Goal: Task Accomplishment & Management: Manage account settings

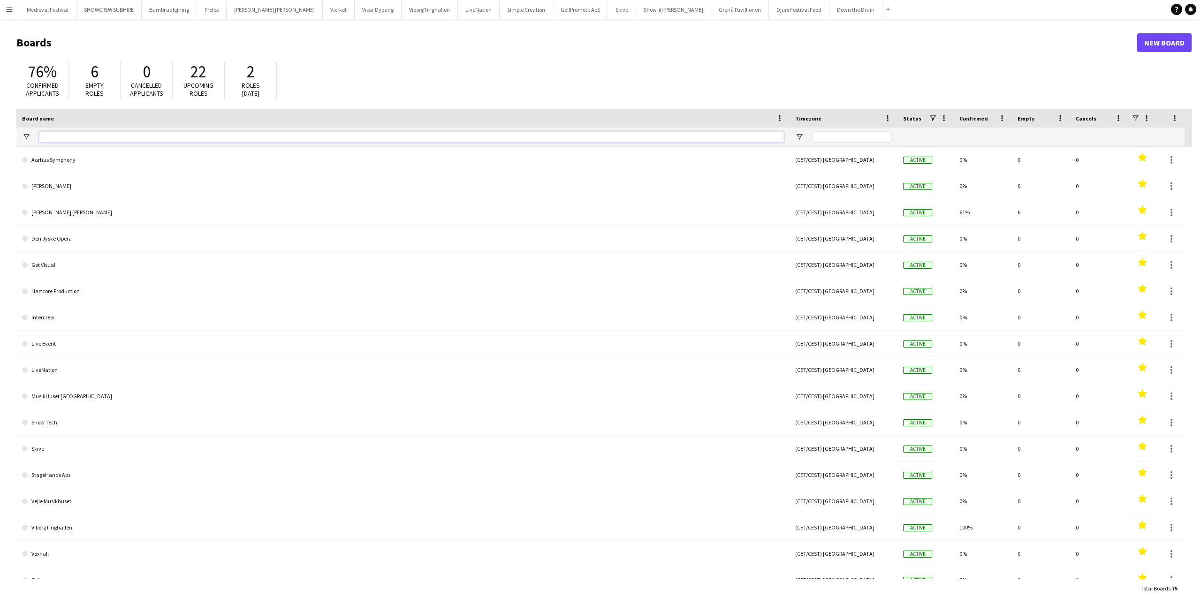
click at [117, 133] on input "Board name Filter Input" at bounding box center [411, 136] width 745 height 11
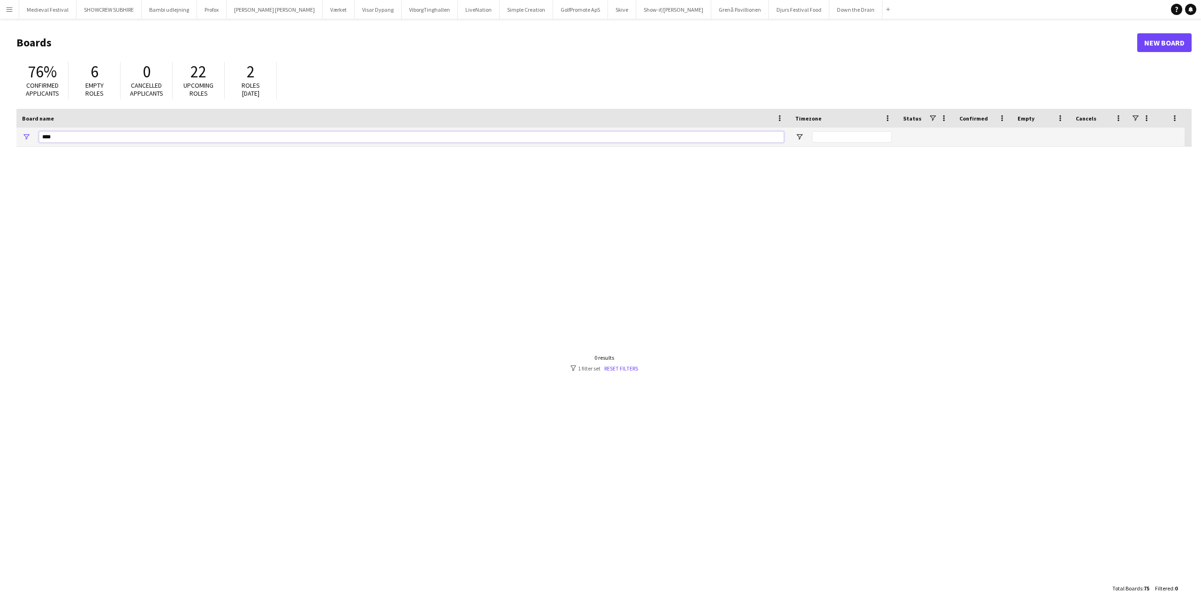
type input "****"
click at [11, 8] on app-icon "Menu" at bounding box center [10, 10] width 8 height 8
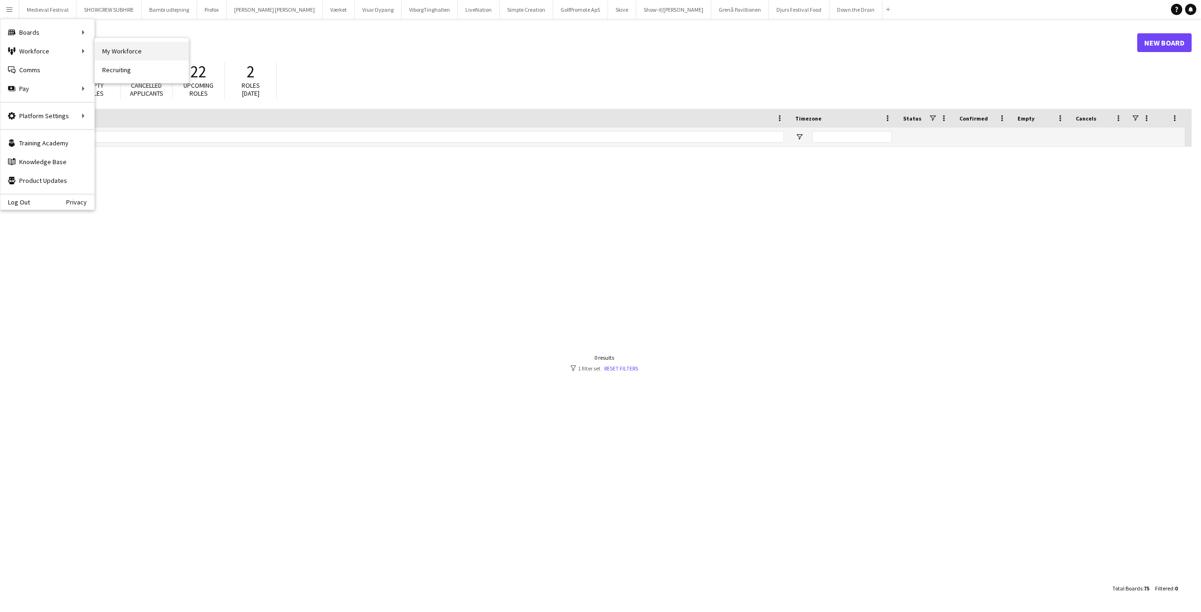
click at [104, 47] on link "My Workforce" at bounding box center [142, 51] width 94 height 19
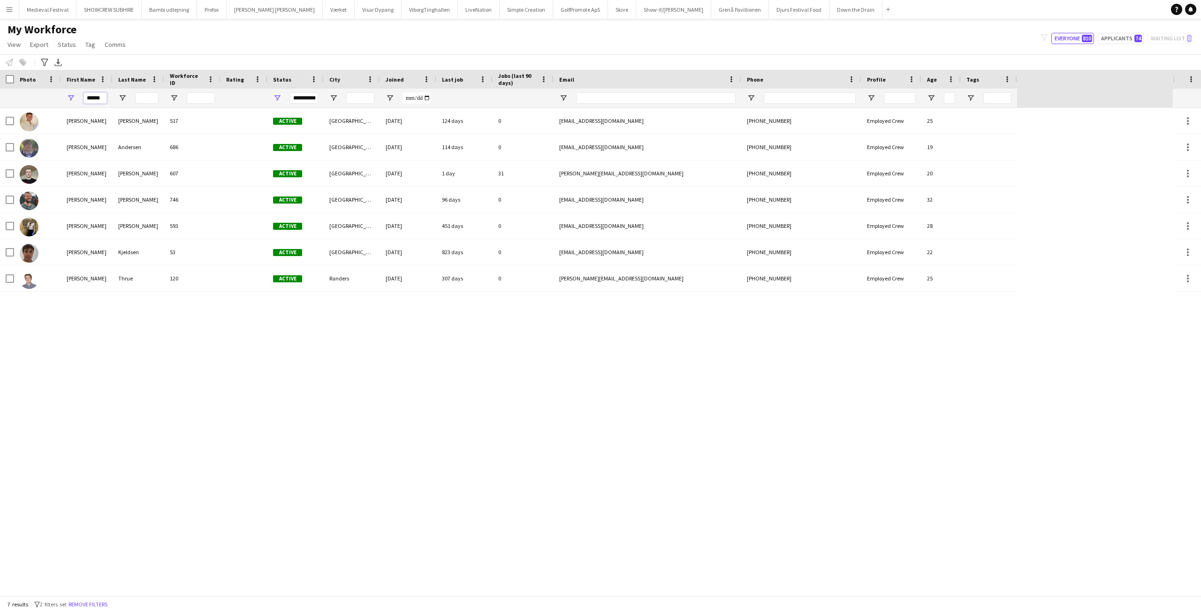
drag, startPoint x: 101, startPoint y: 96, endPoint x: 1, endPoint y: 96, distance: 99.4
click at [1, 96] on div "**********" at bounding box center [508, 98] width 1017 height 19
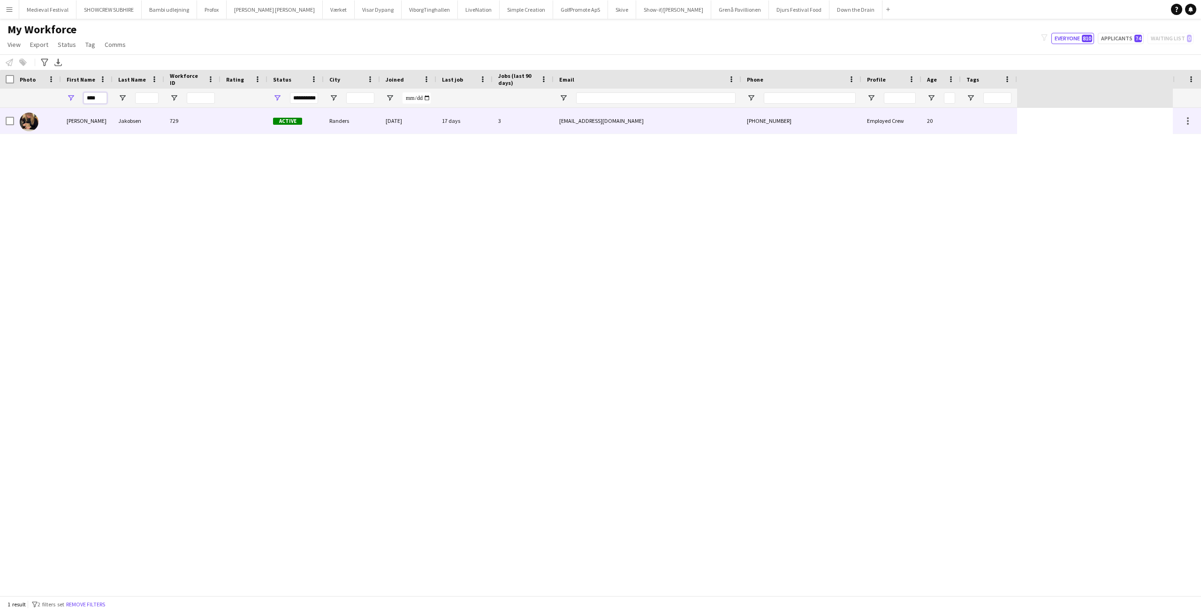
type input "****"
click at [114, 123] on div "Jakobsen" at bounding box center [139, 121] width 52 height 26
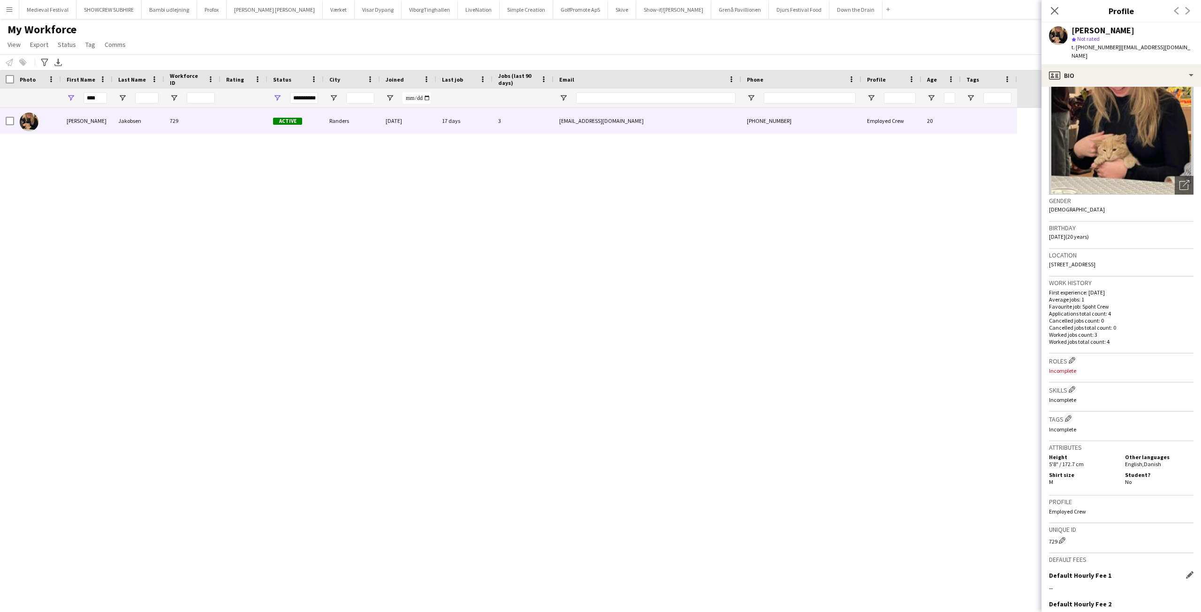
scroll to position [138, 0]
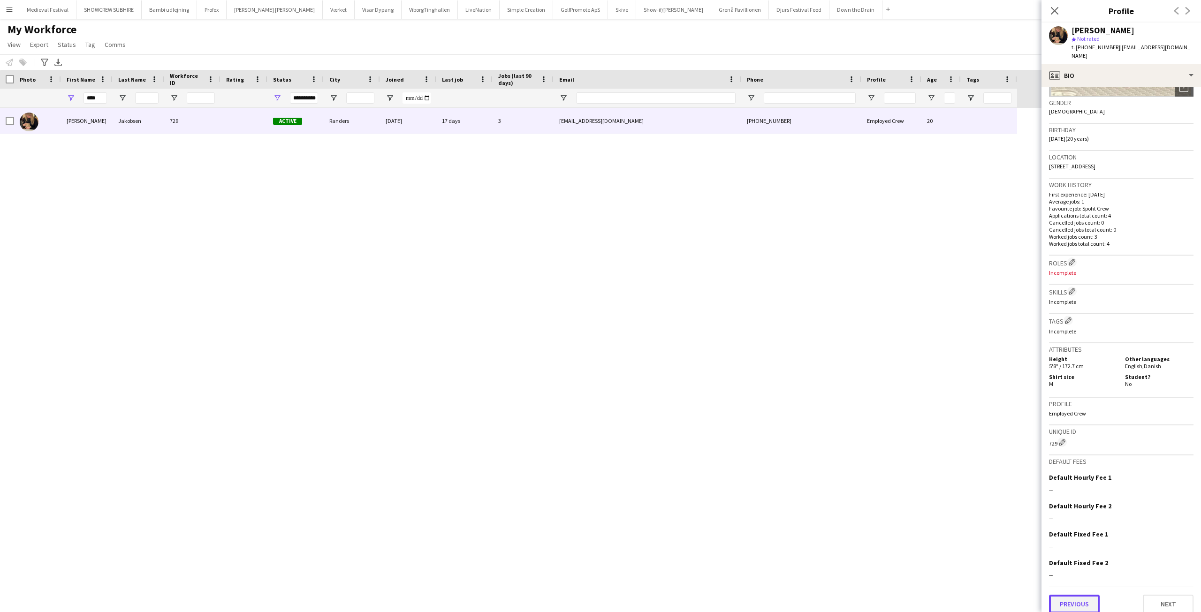
click at [1082, 595] on button "Previous" at bounding box center [1074, 604] width 51 height 19
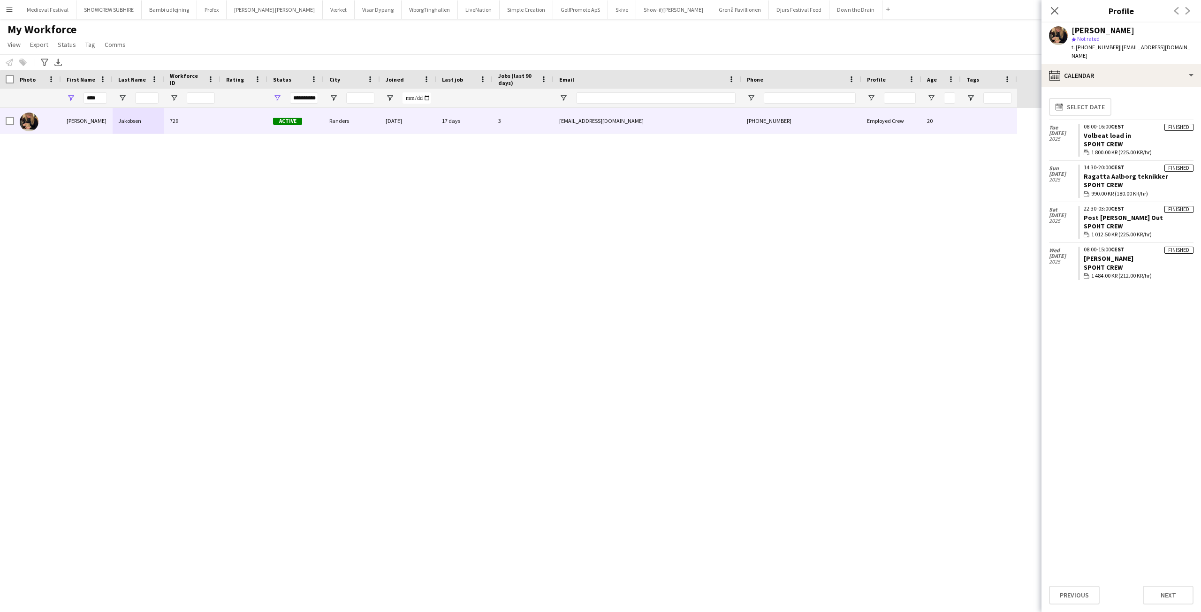
drag, startPoint x: 1066, startPoint y: 207, endPoint x: 1047, endPoint y: 189, distance: 25.5
click at [1048, 192] on app-calendar-tab "calendar-full Select date Tue 16 Sep 2025 Finished 08:00-16:00 CEST Volbeat loa…" at bounding box center [1120, 349] width 159 height 525
click at [1049, 189] on div "Sun 31 Aug 2025" at bounding box center [1063, 181] width 29 height 41
click at [11, 11] on app-icon "Menu" at bounding box center [10, 10] width 8 height 8
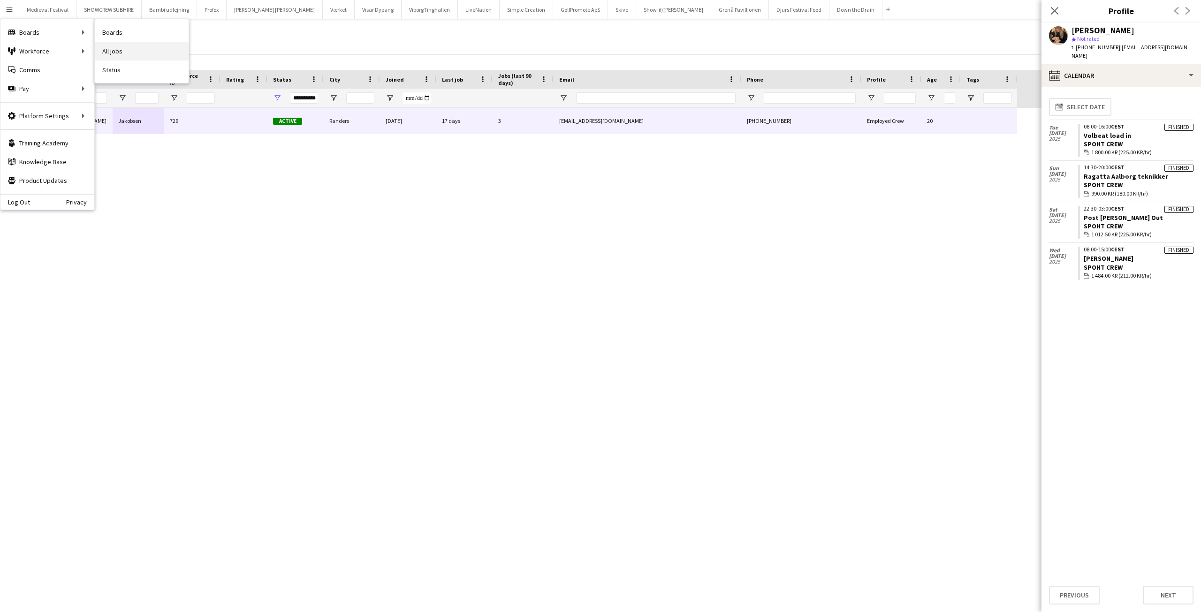
click at [129, 48] on link "All jobs" at bounding box center [142, 51] width 94 height 19
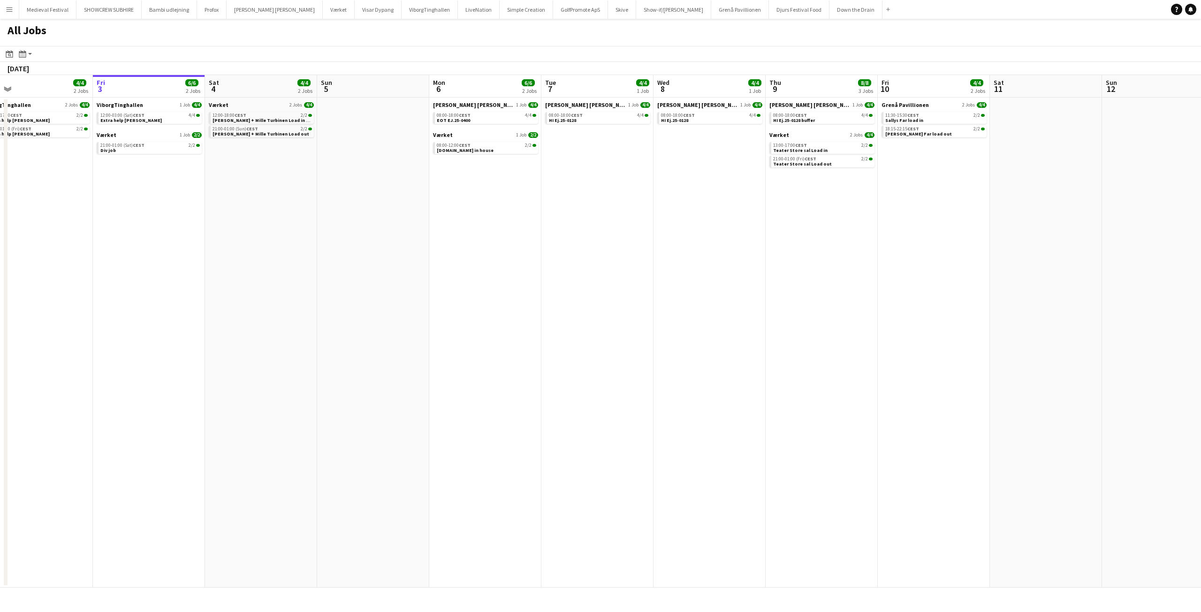
drag, startPoint x: 337, startPoint y: 265, endPoint x: 1044, endPoint y: 282, distance: 707.5
click at [1044, 282] on app-calendar-viewport "Tue 30 Wed 1 Thu 2 4/4 2 Jobs Fri 3 6/6 2 Jobs Sat 4 4/4 2 Jobs Sun 5 Mon 6 6/6…" at bounding box center [600, 331] width 1201 height 513
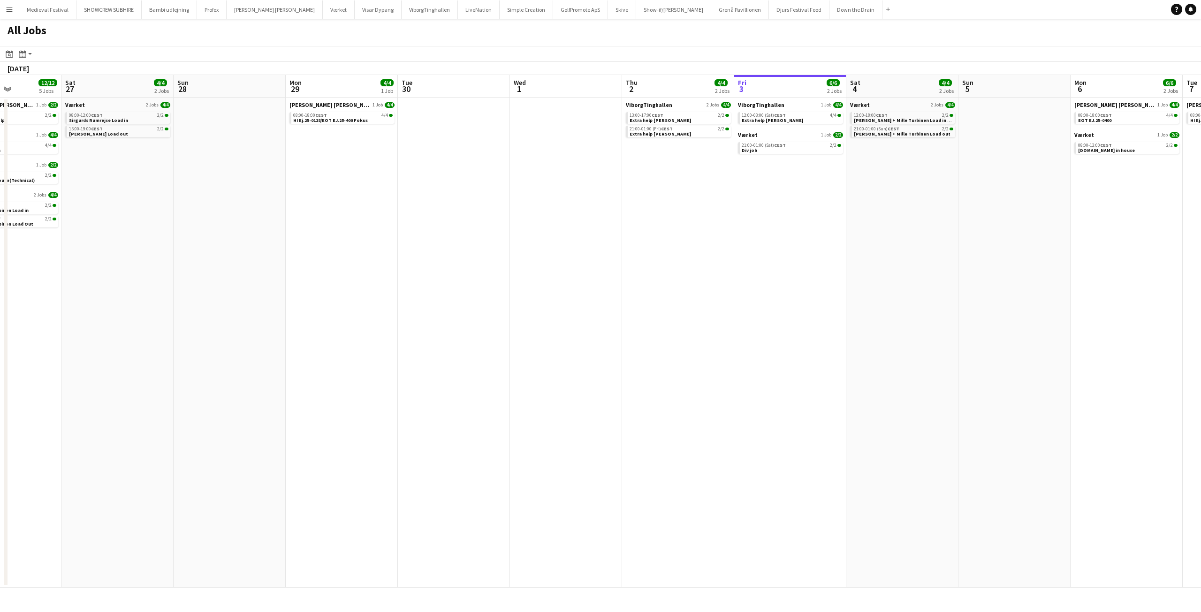
drag, startPoint x: 395, startPoint y: 255, endPoint x: 871, endPoint y: 282, distance: 476.4
click at [873, 281] on app-calendar-viewport "Wed 24 5/5 1 Job Thu 25 9/10 4 Jobs Fri 26 12/12 5 Jobs Sat 27 4/4 2 Jobs Sun 2…" at bounding box center [600, 331] width 1201 height 513
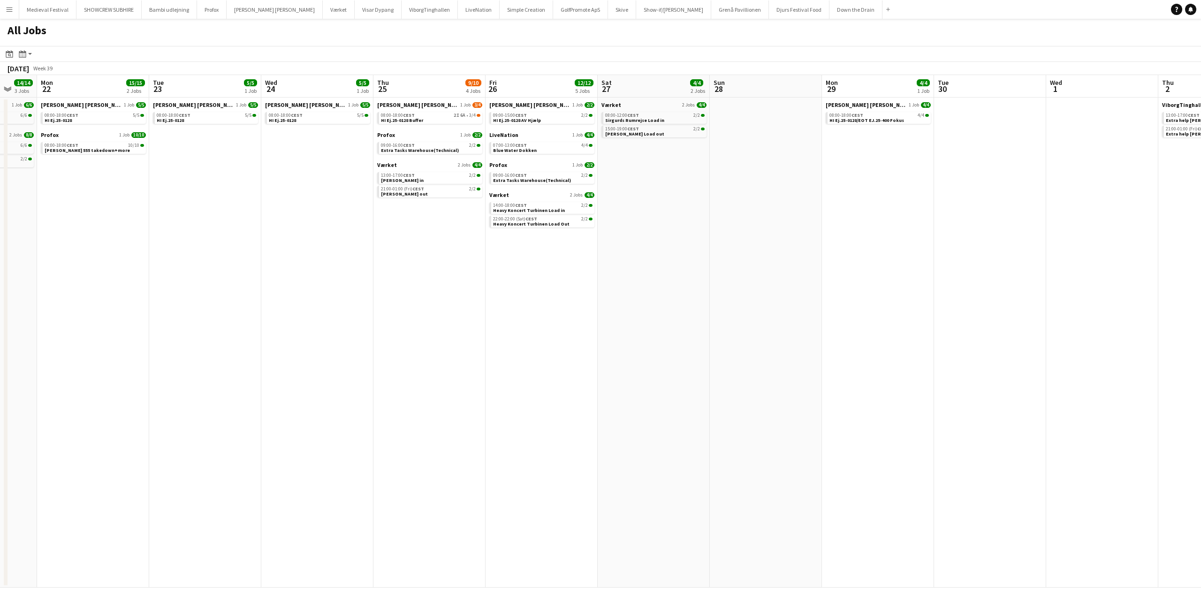
click at [927, 295] on app-all-jobs "All Jobs Date picker OCT 2025 OCT 2025 Monday M Tuesday T Wednesday W Thursday …" at bounding box center [600, 303] width 1201 height 569
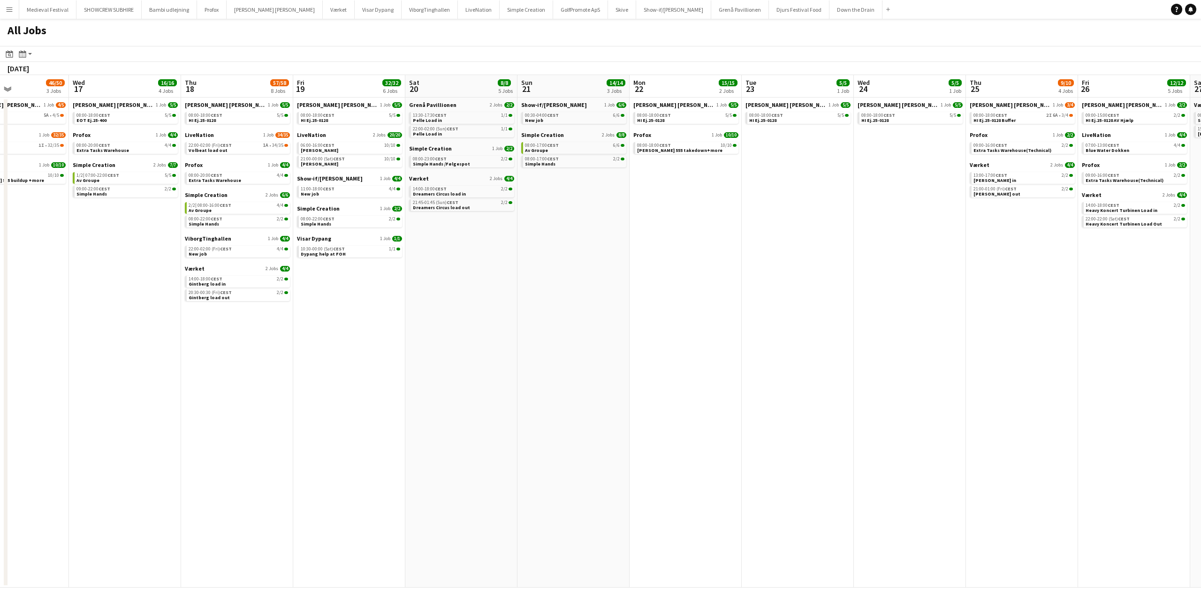
click at [964, 296] on app-all-jobs "All Jobs Date picker OCT 2025 OCT 2025 Monday M Tuesday T Wednesday W Thursday …" at bounding box center [600, 303] width 1201 height 569
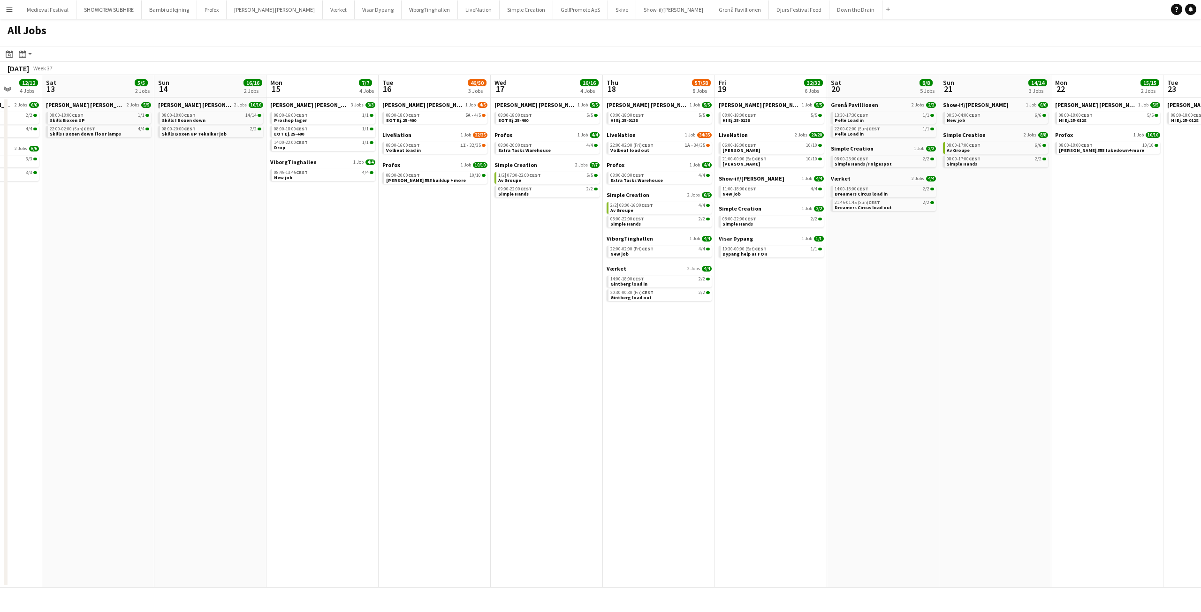
click at [899, 310] on app-all-jobs "All Jobs Date picker OCT 2025 OCT 2025 Monday M Tuesday T Wednesday W Thursday …" at bounding box center [600, 303] width 1201 height 569
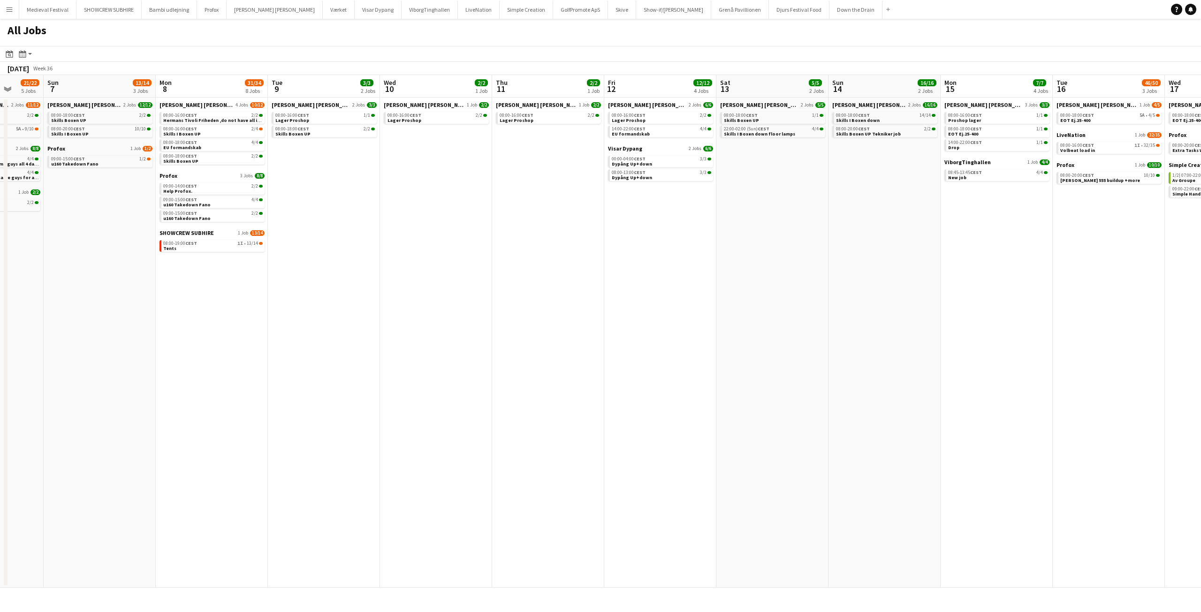
click at [915, 290] on app-all-jobs "All Jobs Date picker OCT 2025 OCT 2025 Monday M Tuesday T Wednesday W Thursday …" at bounding box center [600, 303] width 1201 height 569
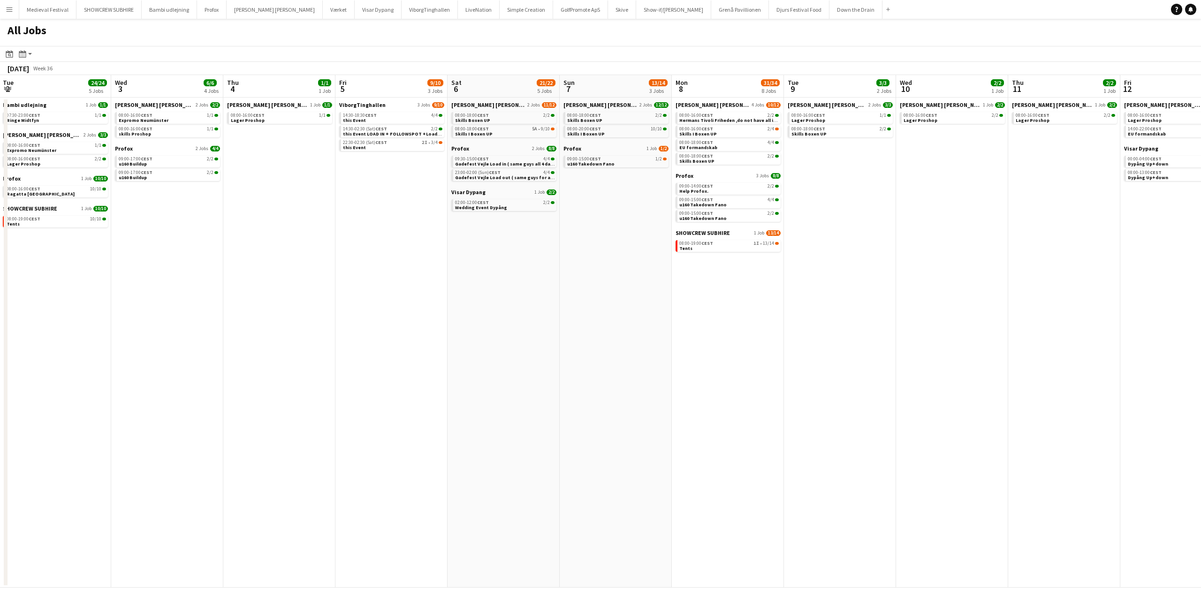
drag, startPoint x: 447, startPoint y: 261, endPoint x: 761, endPoint y: 285, distance: 314.2
click at [852, 289] on app-calendar-viewport "Sun 31 26/26 8 Jobs Mon 1 17/18 6 Jobs Tue 2 24/24 5 Jobs Wed 3 6/6 4 Jobs Thu …" at bounding box center [600, 331] width 1201 height 513
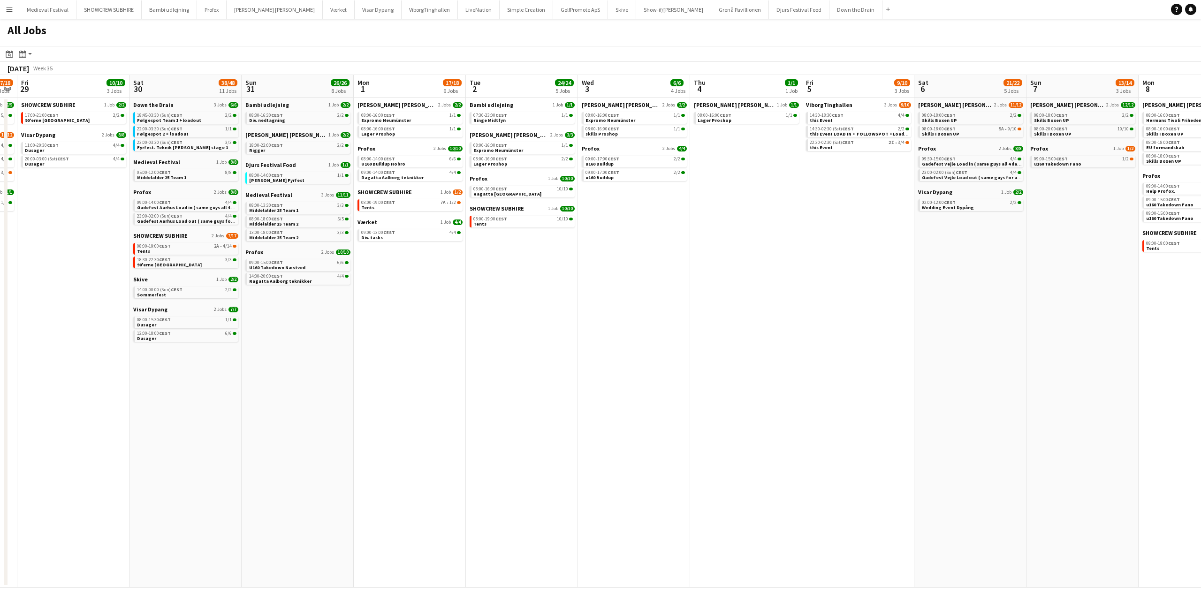
drag, startPoint x: 664, startPoint y: 260, endPoint x: 794, endPoint y: 279, distance: 130.8
click at [827, 278] on app-calendar-viewport "Wed 27 17/19 4 Jobs Thu 28 17/18 5 Jobs Fri 29 10/10 3 Jobs Sat 30 38/48 11 Job…" at bounding box center [600, 331] width 1201 height 513
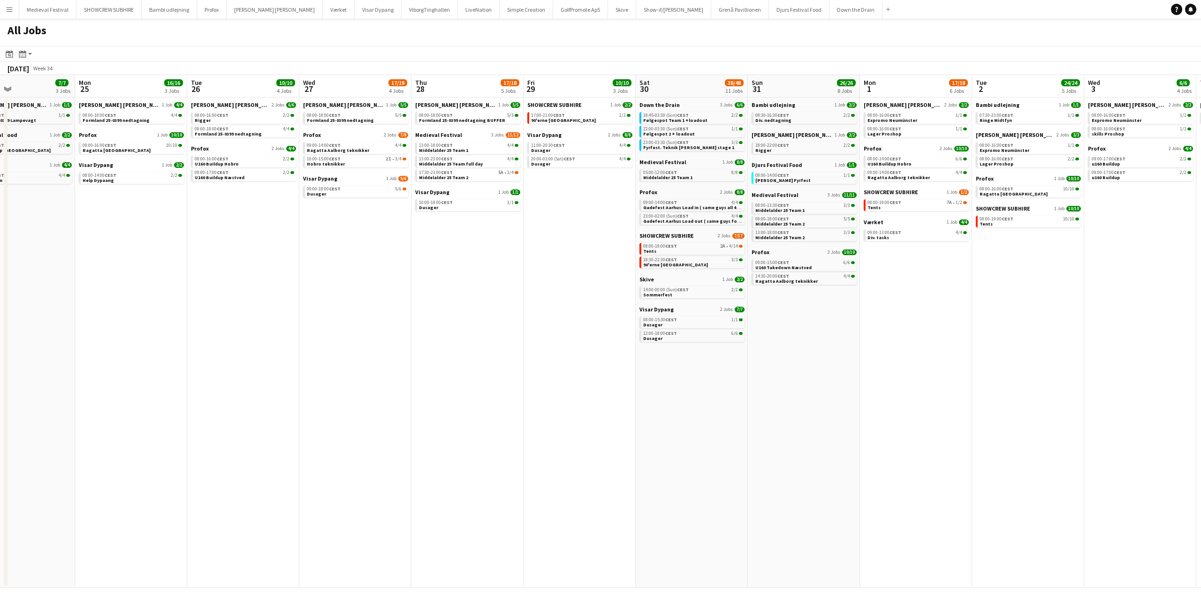
drag, startPoint x: 503, startPoint y: 269, endPoint x: 864, endPoint y: 286, distance: 361.1
click at [864, 286] on app-calendar-viewport "Fri 22 27/41 7 Jobs Sat 23 61/76 10 Jobs Sun 24 7/7 3 Jobs Mon 25 16/16 3 Jobs …" at bounding box center [600, 331] width 1201 height 513
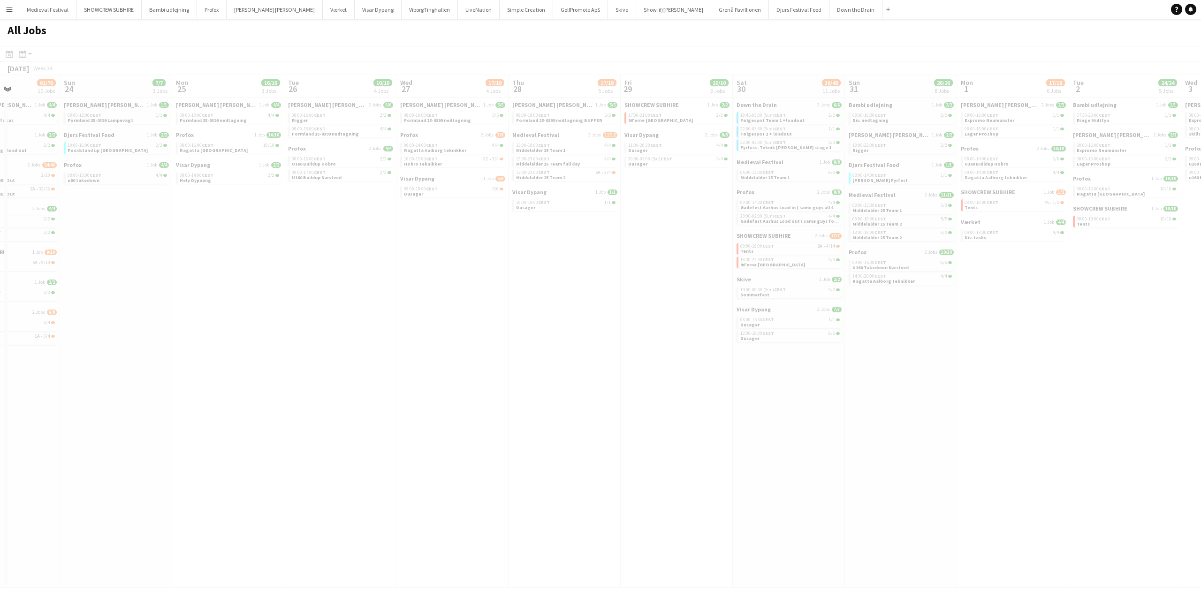
drag, startPoint x: 442, startPoint y: 242, endPoint x: 760, endPoint y: 272, distance: 319.4
click at [757, 271] on app-calendar-viewport "Thu 21 Fri 22 27/41 7 Jobs Sat 23 61/76 10 Jobs Sun 24 7/7 3 Jobs Mon 25 16/16 …" at bounding box center [600, 331] width 1201 height 513
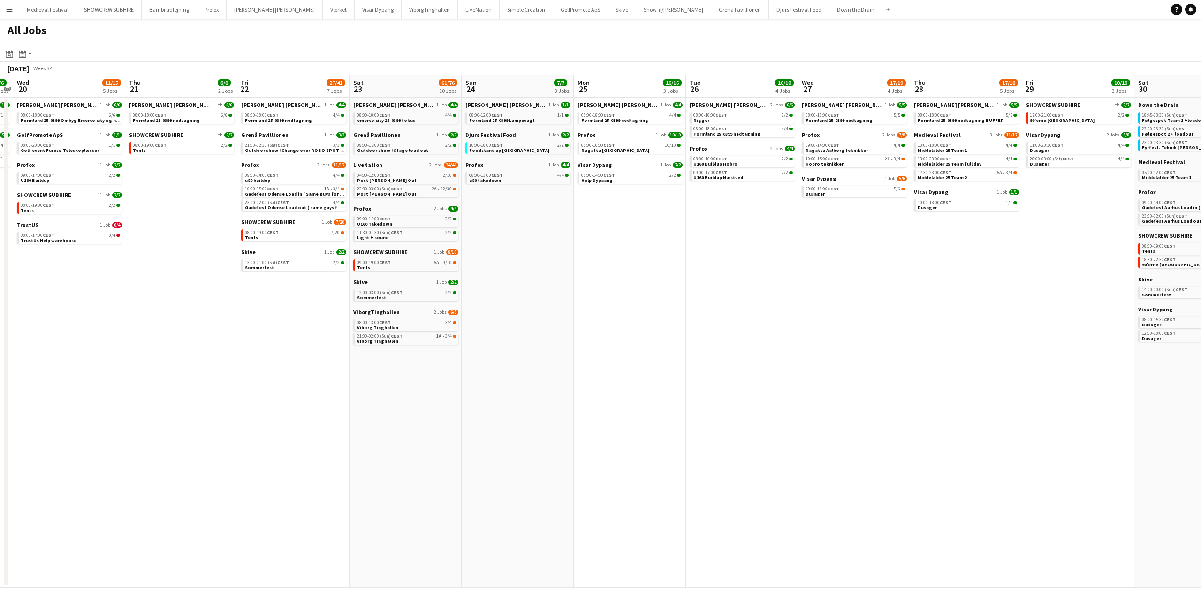
scroll to position [0, 199]
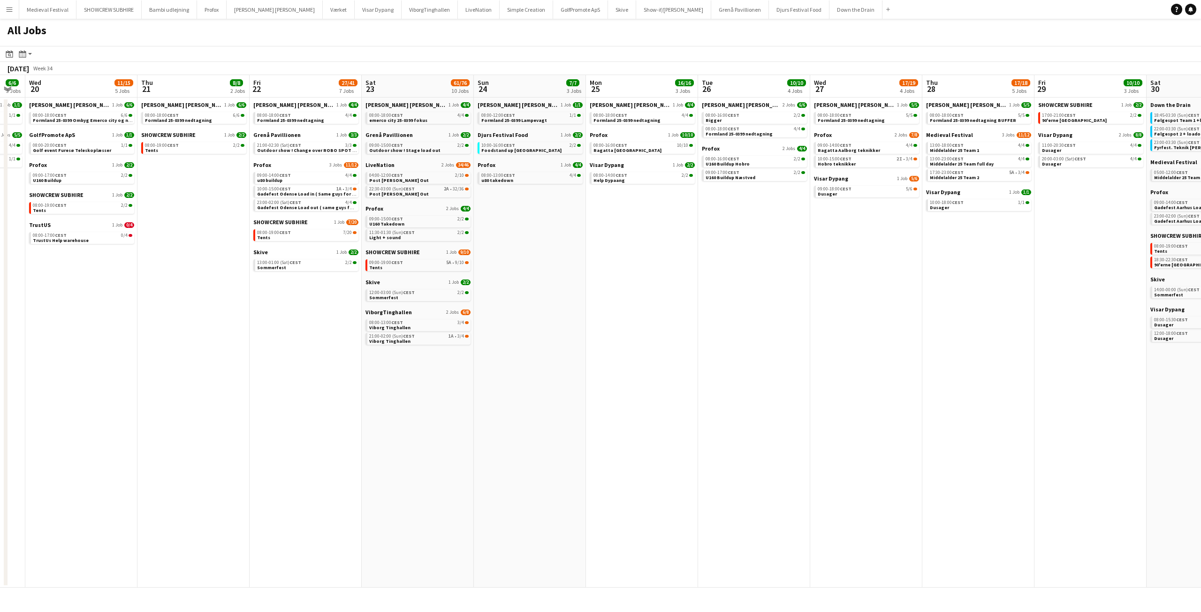
drag, startPoint x: 520, startPoint y: 243, endPoint x: 584, endPoint y: 248, distance: 64.0
click at [584, 248] on app-calendar-viewport "Mon 18 14/14 4 Jobs Tue 19 6/6 3 Jobs Wed 20 11/15 5 Jobs Thu 21 8/8 2 Jobs Fri…" at bounding box center [600, 331] width 1201 height 513
click at [444, 192] on link "22:30-03:00 (Sun) CEST 2A • 32/36 Post Malone Out" at bounding box center [418, 191] width 99 height 11
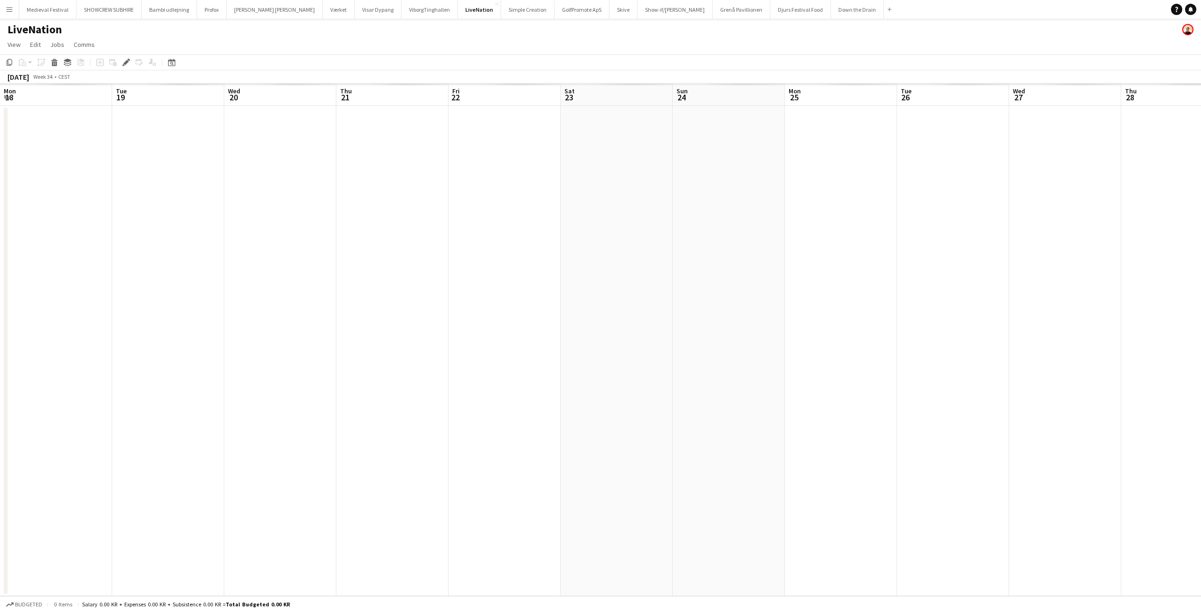
scroll to position [0, 323]
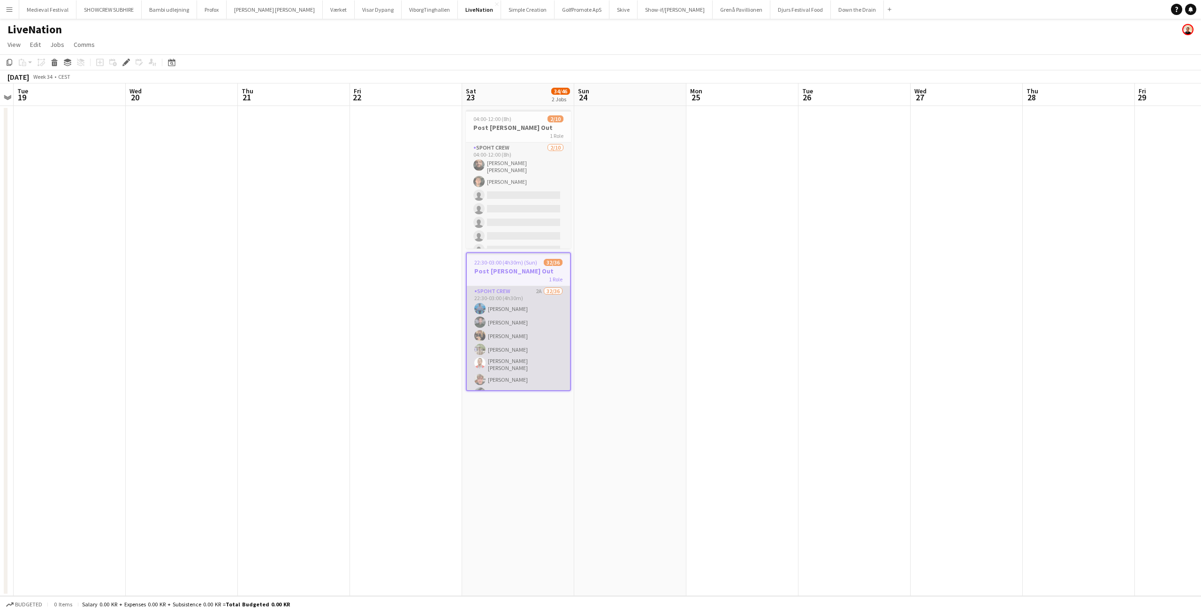
click at [504, 326] on app-card-role "Spoht Crew 2A 32/36 22:30-03:00 (4h30m) Ion Cernenchi Nikolaj Andersen Emma Jak…" at bounding box center [518, 543] width 103 height 514
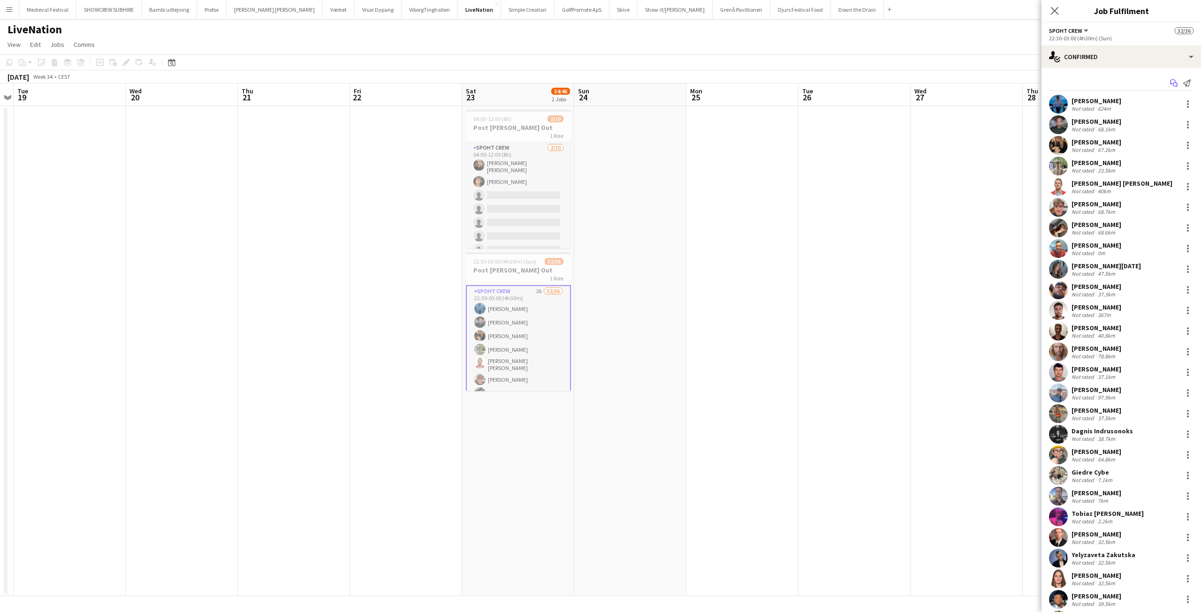
click at [1173, 86] on icon at bounding box center [1175, 85] width 5 height 5
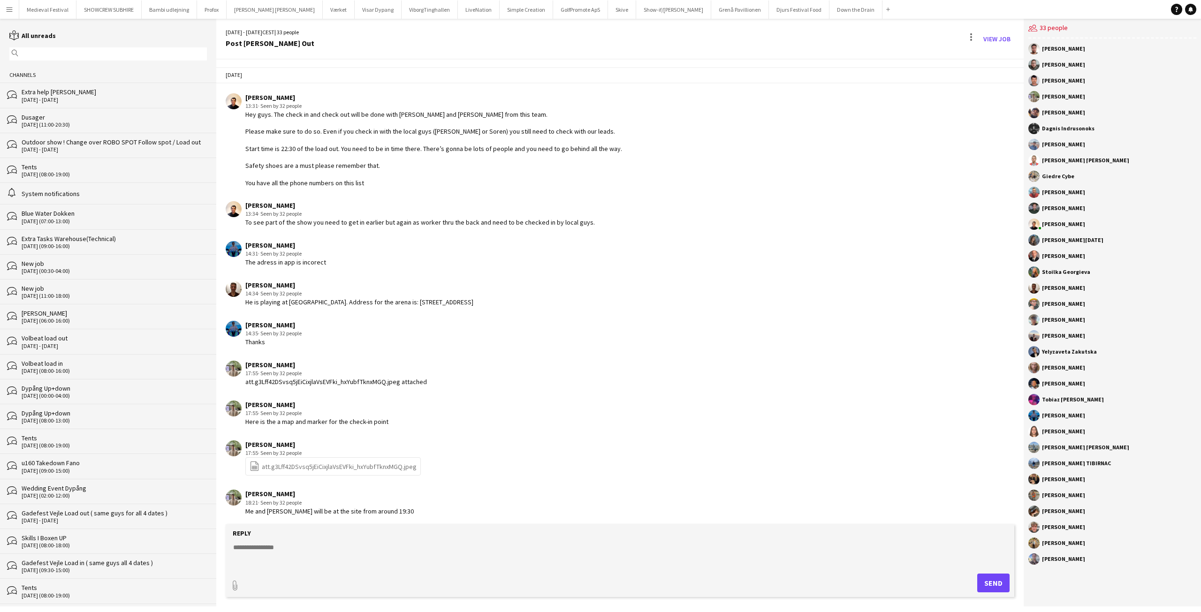
click at [11, 12] on app-icon "Menu" at bounding box center [10, 10] width 8 height 8
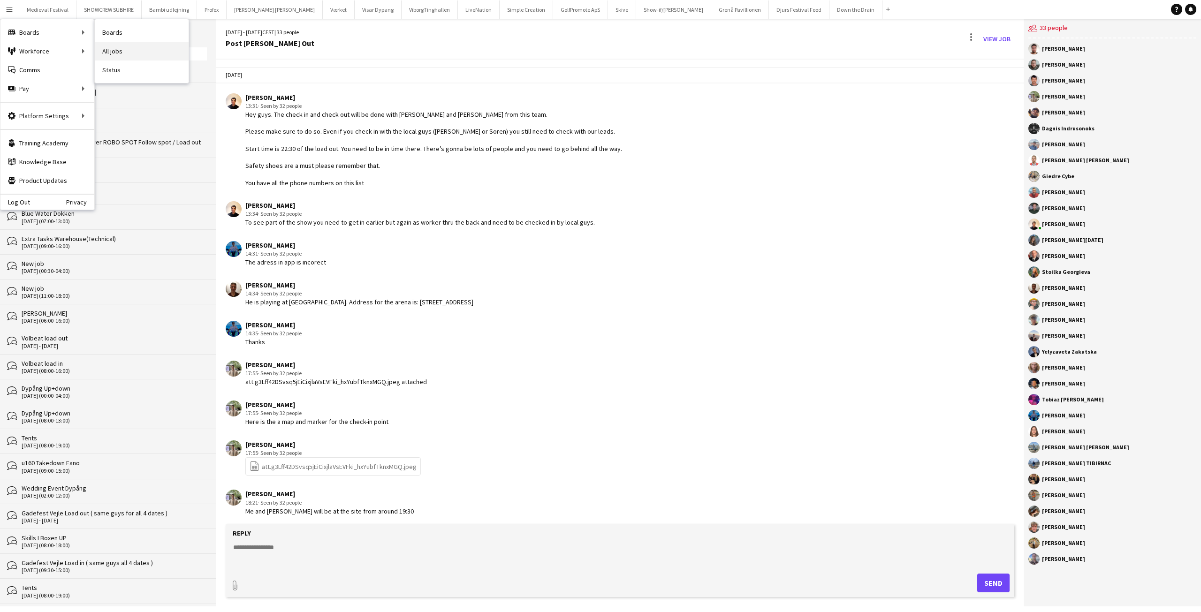
click at [117, 47] on link "All jobs" at bounding box center [142, 51] width 94 height 19
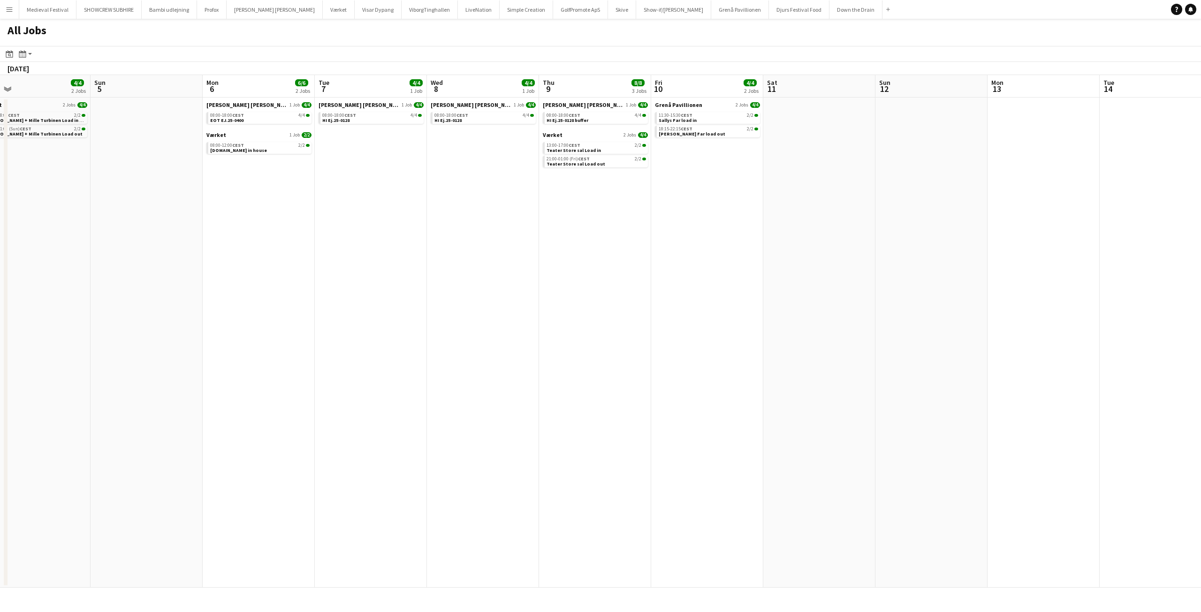
click at [185, 282] on app-all-jobs "All Jobs Date picker OCT 2025 OCT 2025 Monday M Tuesday T Wednesday W Thursday …" at bounding box center [600, 303] width 1201 height 569
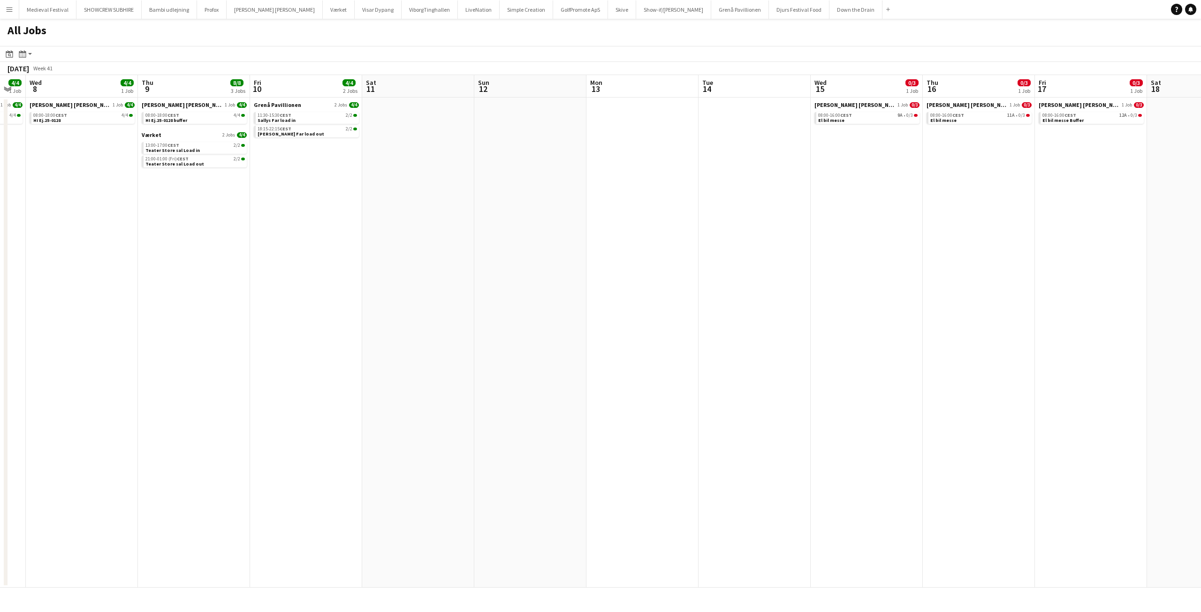
scroll to position [0, 377]
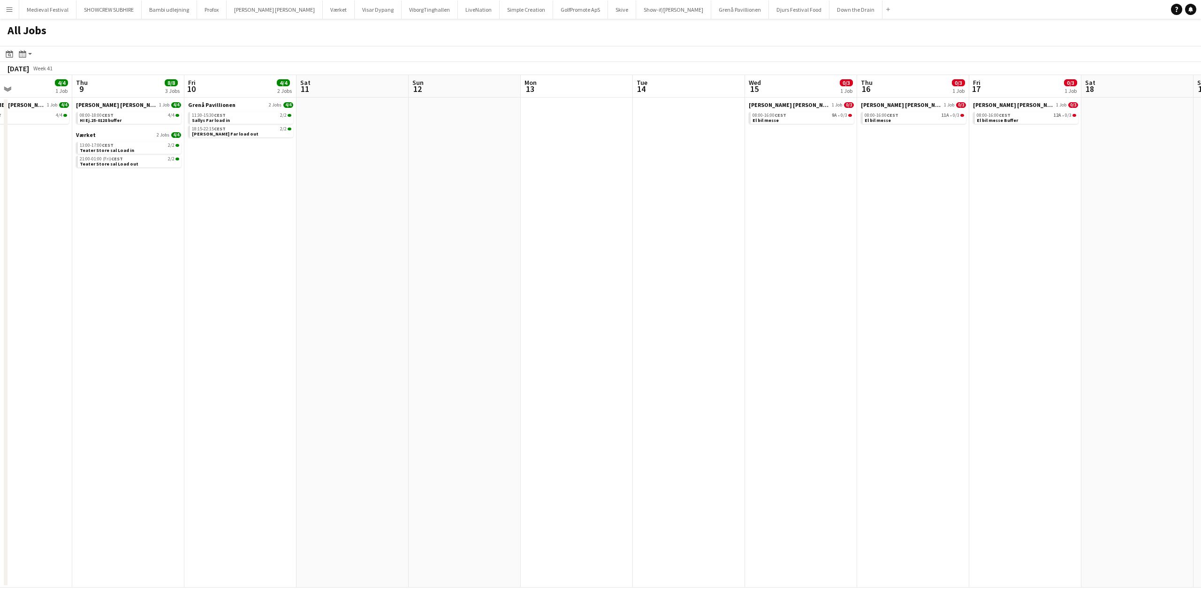
drag, startPoint x: 645, startPoint y: 288, endPoint x: 560, endPoint y: 299, distance: 86.6
click at [560, 299] on app-calendar-viewport "Sun 5 Mon 6 6/6 2 Jobs Tue 7 4/4 1 Job Wed 8 4/4 1 Job Thu 9 8/8 3 Jobs Fri 10 …" at bounding box center [600, 331] width 1201 height 513
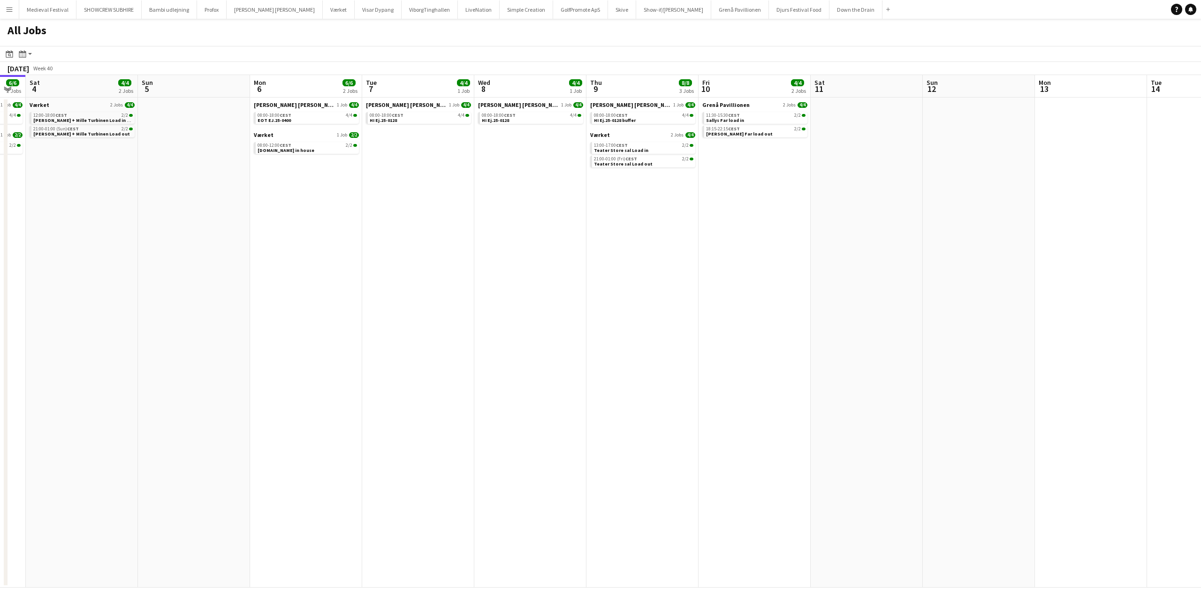
drag, startPoint x: 506, startPoint y: 287, endPoint x: 1019, endPoint y: 317, distance: 513.5
click at [1022, 318] on app-calendar-viewport "Thu 2 4/4 2 Jobs Fri 3 6/6 2 Jobs Sat 4 4/4 2 Jobs Sun 5 Mon 6 6/6 2 Jobs Tue 7…" at bounding box center [600, 331] width 1201 height 513
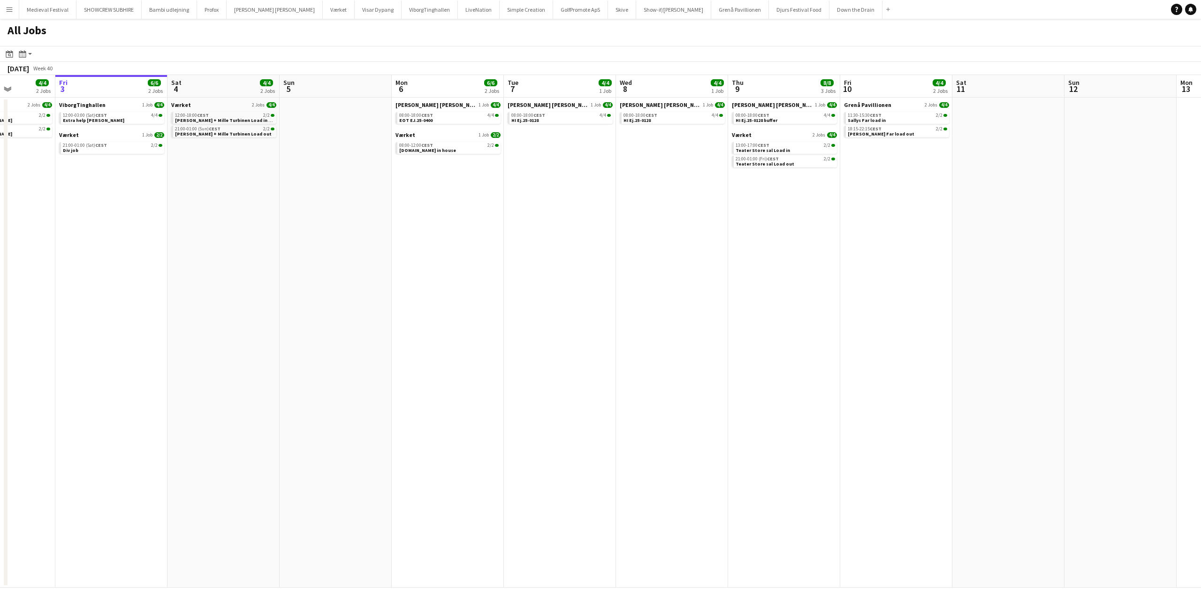
drag, startPoint x: 654, startPoint y: 274, endPoint x: 874, endPoint y: 262, distance: 220.3
click at [871, 262] on app-calendar-viewport "Tue 30 Wed 1 Thu 2 4/4 2 Jobs Fri 3 6/6 2 Jobs Sat 4 4/4 2 Jobs Sun 5 Mon 6 6/6…" at bounding box center [600, 331] width 1201 height 513
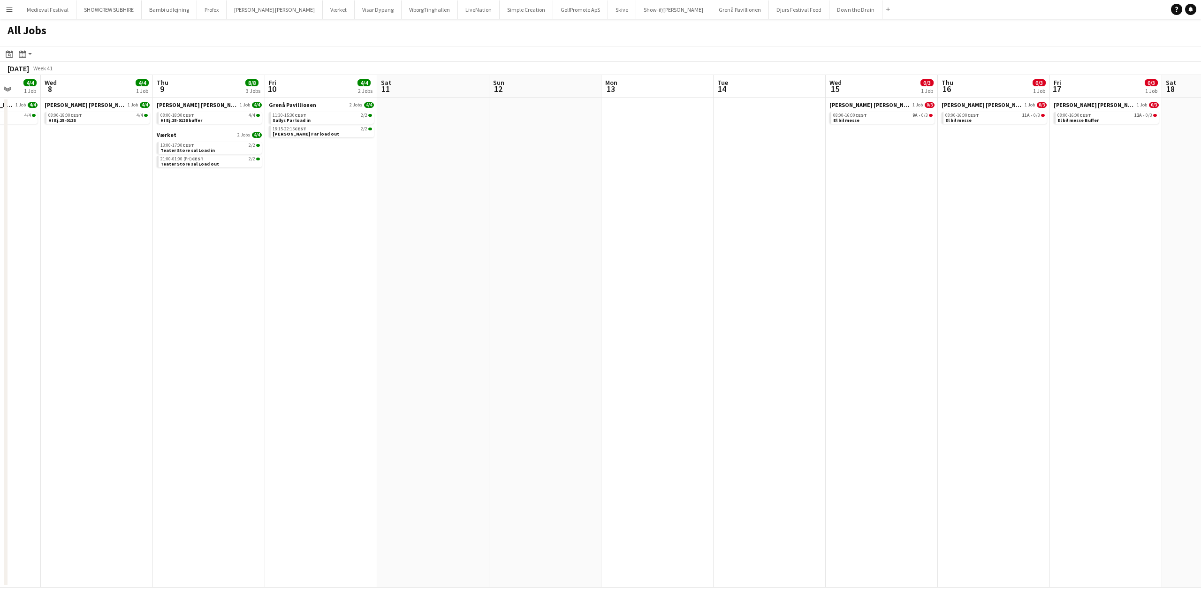
drag, startPoint x: 884, startPoint y: 255, endPoint x: 188, endPoint y: 227, distance: 696.6
click at [190, 227] on app-calendar-viewport "Sat 4 4/4 2 Jobs Sun 5 Mon 6 6/6 2 Jobs Tue 7 4/4 1 Job Wed 8 4/4 1 Job Thu 9 8…" at bounding box center [600, 331] width 1201 height 513
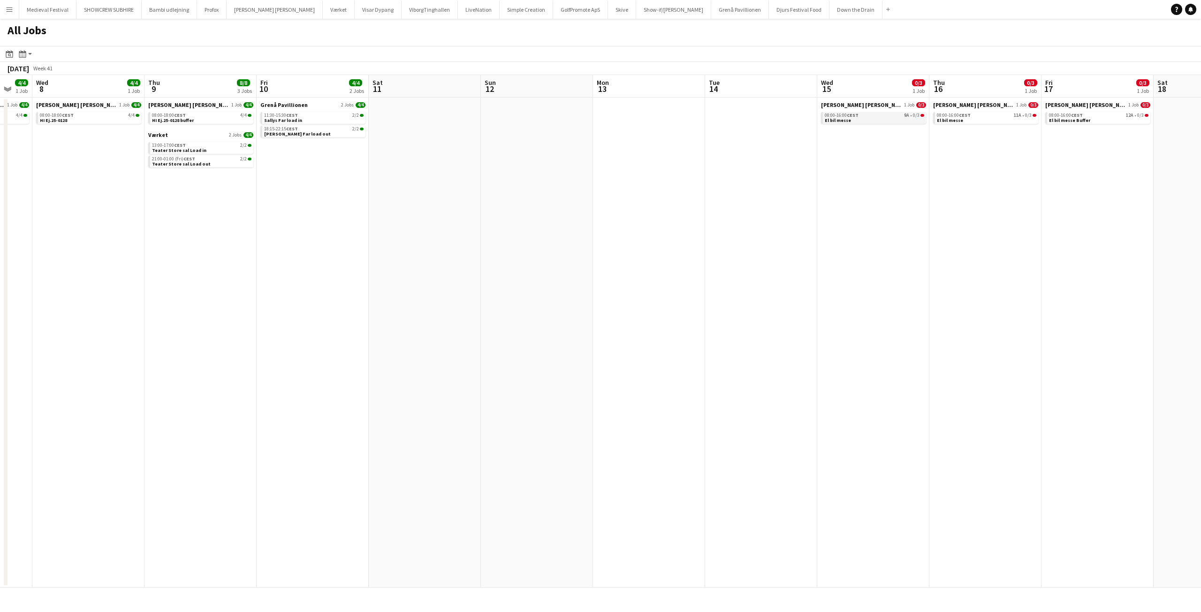
click at [852, 120] on link "08:00-16:00 CEST 9A • 0/3 El bil messe" at bounding box center [874, 117] width 99 height 11
click at [10, 8] on app-icon "Menu" at bounding box center [10, 10] width 8 height 8
click at [114, 49] on link "My Workforce" at bounding box center [142, 51] width 94 height 19
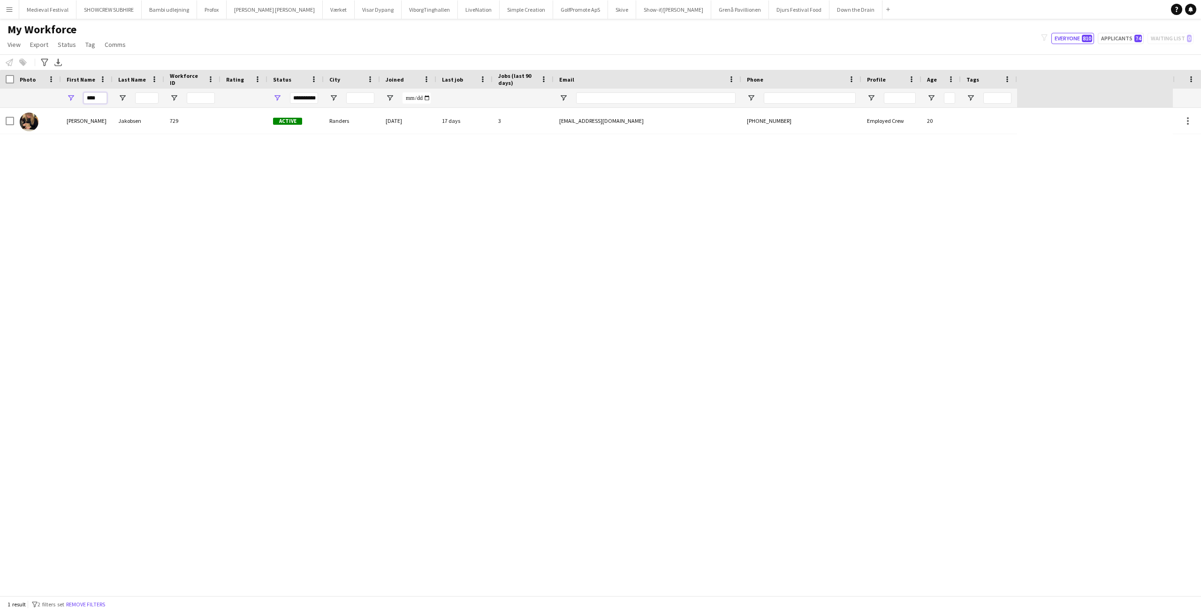
drag, startPoint x: 101, startPoint y: 98, endPoint x: 34, endPoint y: 96, distance: 67.1
click at [34, 96] on div "**********" at bounding box center [508, 98] width 1017 height 19
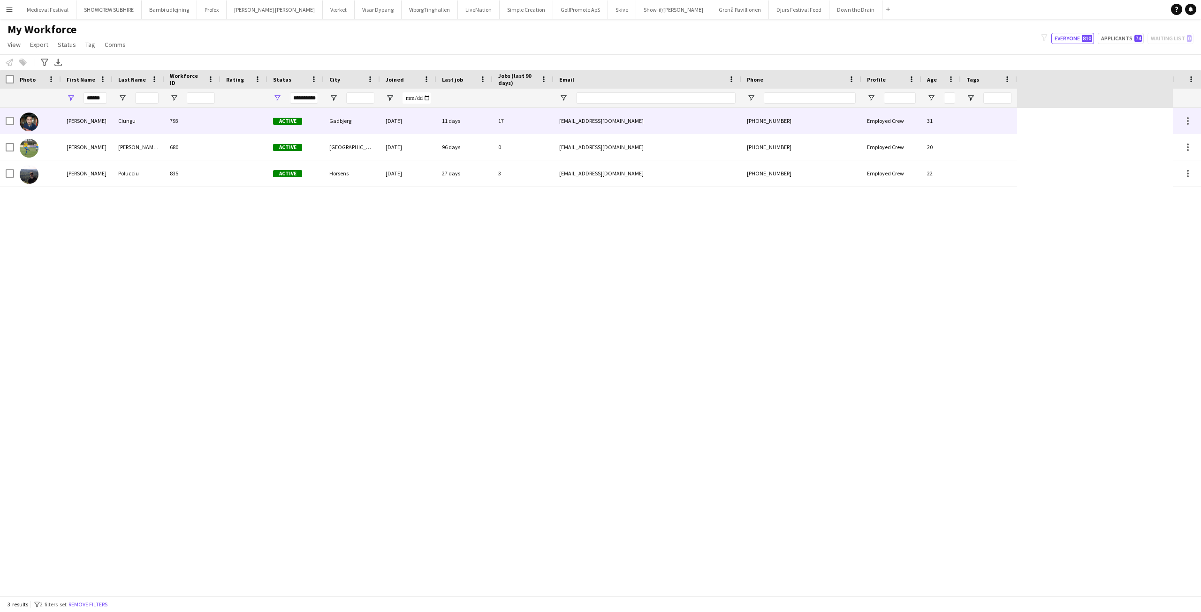
drag, startPoint x: 107, startPoint y: 116, endPoint x: 124, endPoint y: 121, distance: 18.0
click at [106, 116] on div "Marius" at bounding box center [87, 121] width 52 height 26
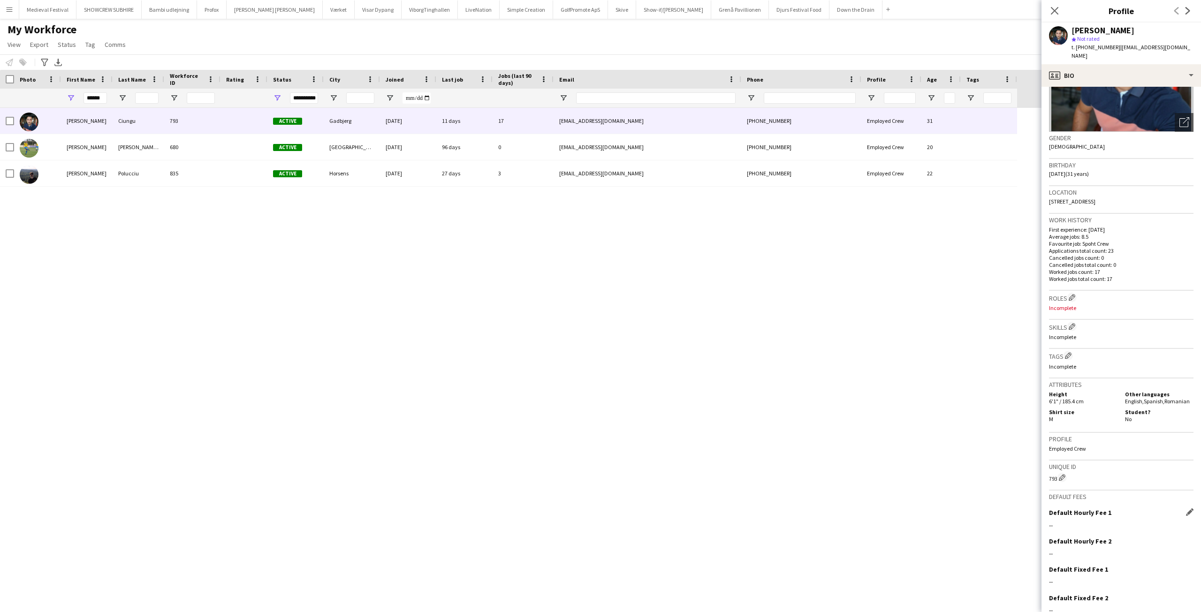
scroll to position [145, 0]
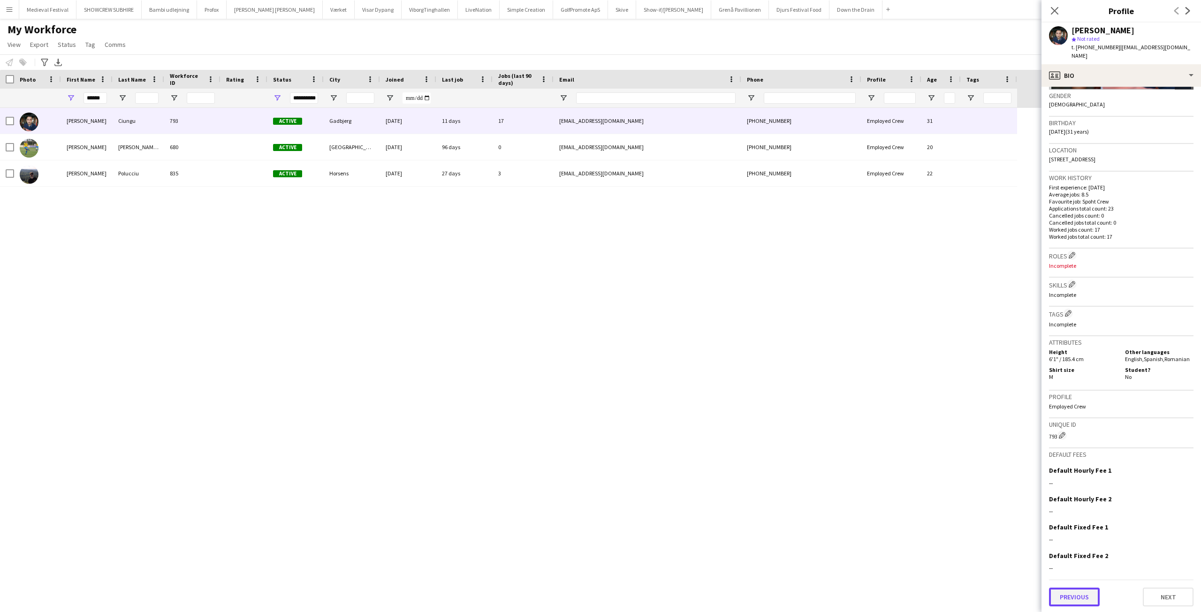
click at [1076, 590] on button "Previous" at bounding box center [1074, 597] width 51 height 19
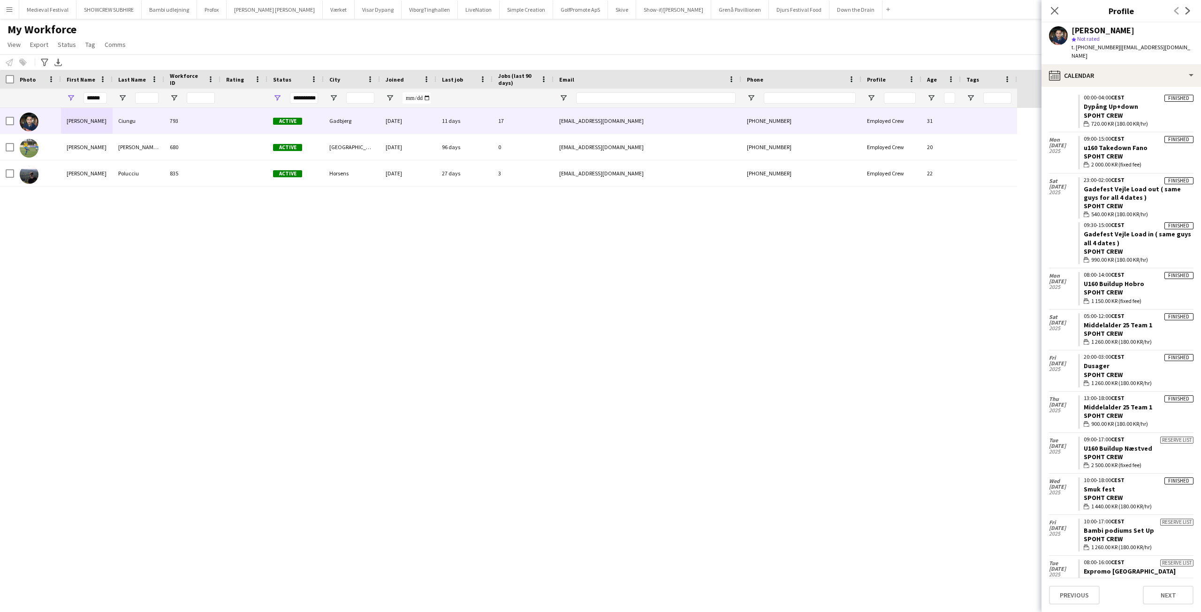
scroll to position [396, 0]
click at [1109, 401] on link "Middelalder 25 Team 1" at bounding box center [1117, 405] width 68 height 8
click at [1089, 369] on div "Spoht Crew" at bounding box center [1138, 373] width 110 height 8
click at [1089, 360] on link "Dusager" at bounding box center [1096, 364] width 26 height 8
click at [1114, 319] on link "Middelalder 25 Team 1" at bounding box center [1117, 323] width 68 height 8
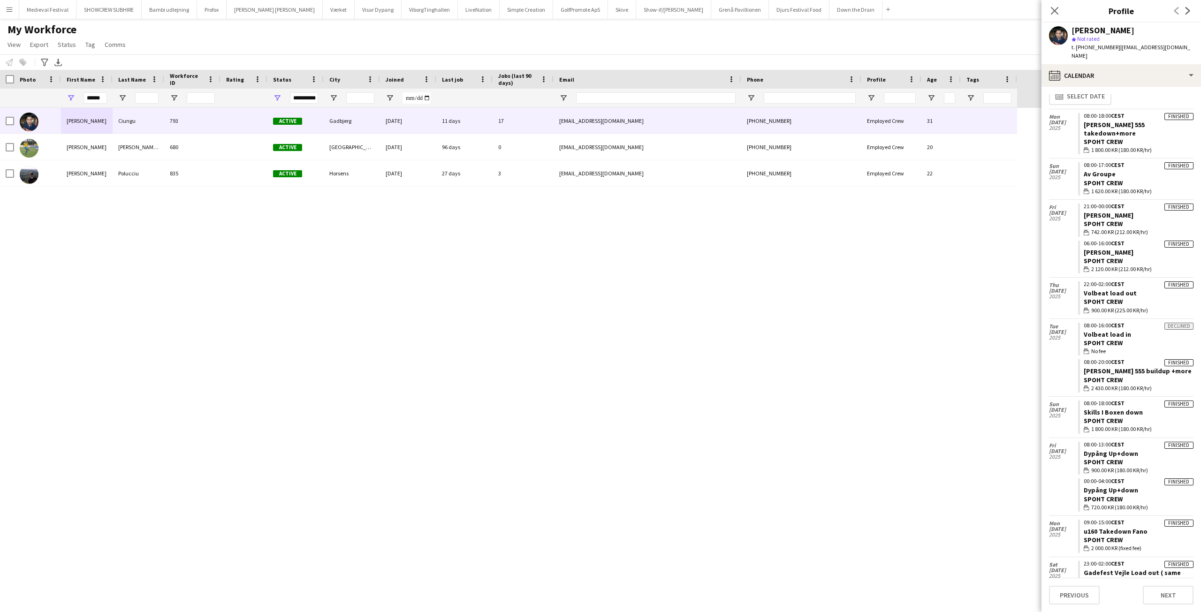
scroll to position [0, 0]
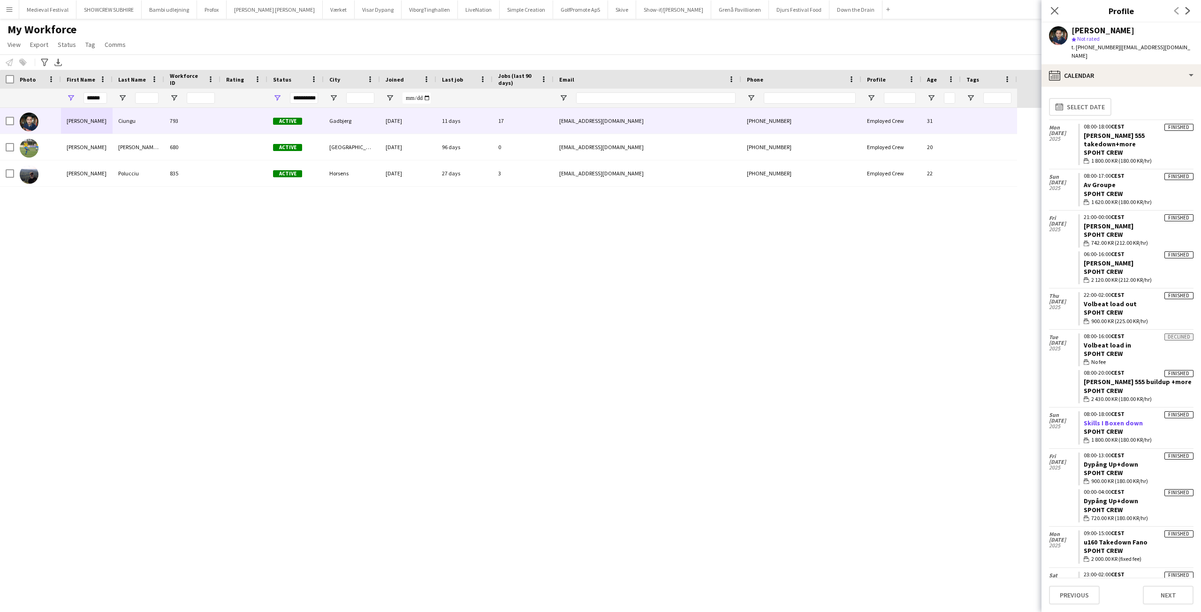
click at [1120, 419] on link "Skills I Boxen down" at bounding box center [1112, 423] width 59 height 8
click at [1098, 370] on div "08:00-20:00 CEST" at bounding box center [1138, 373] width 110 height 6
click at [1095, 378] on link "Sam 555 buildup +more" at bounding box center [1137, 382] width 108 height 8
click at [1048, 7] on div "Close pop-in" at bounding box center [1054, 11] width 26 height 22
drag, startPoint x: 105, startPoint y: 96, endPoint x: 35, endPoint y: 95, distance: 69.9
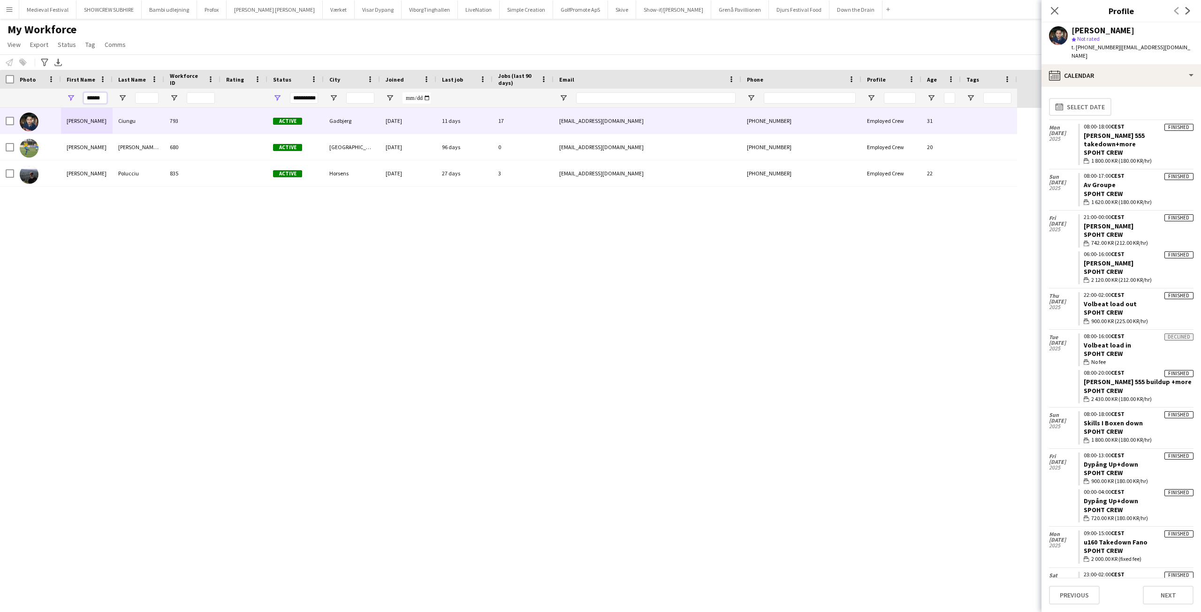
click at [35, 97] on div "**********" at bounding box center [508, 98] width 1017 height 19
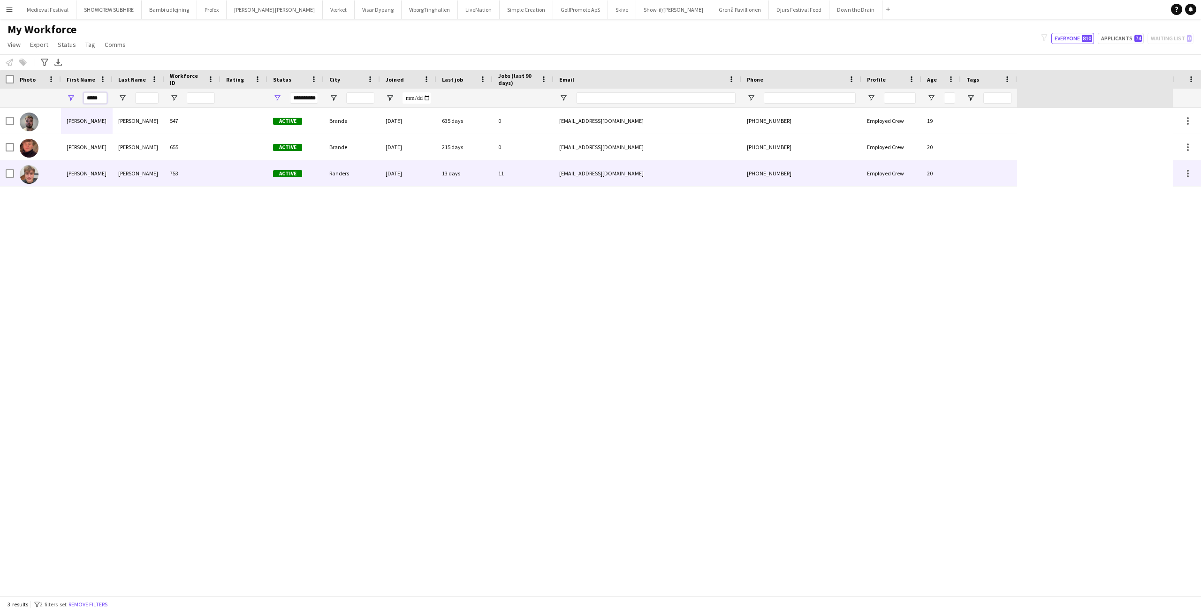
type input "*****"
click at [148, 174] on div "Wiemert" at bounding box center [139, 173] width 52 height 26
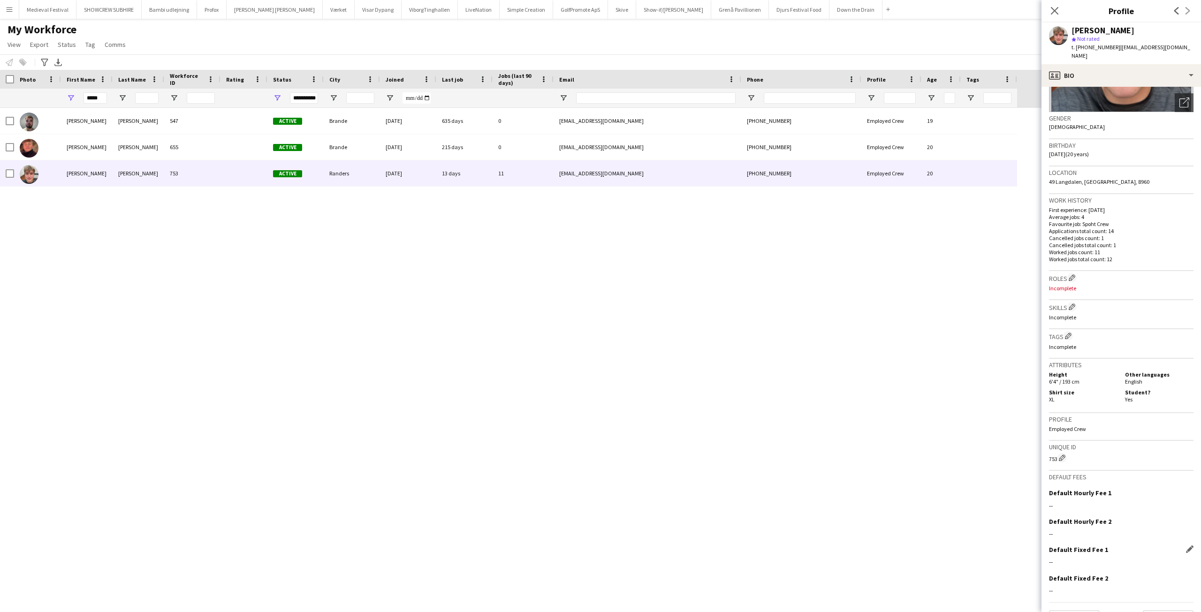
scroll to position [138, 0]
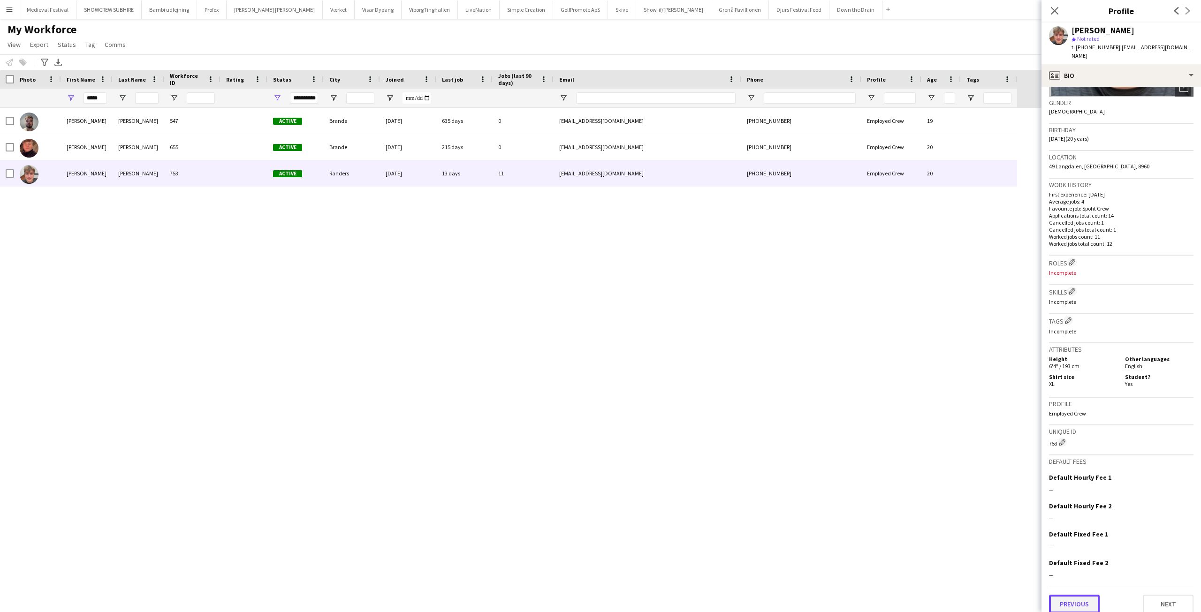
click at [1077, 595] on button "Previous" at bounding box center [1074, 604] width 51 height 19
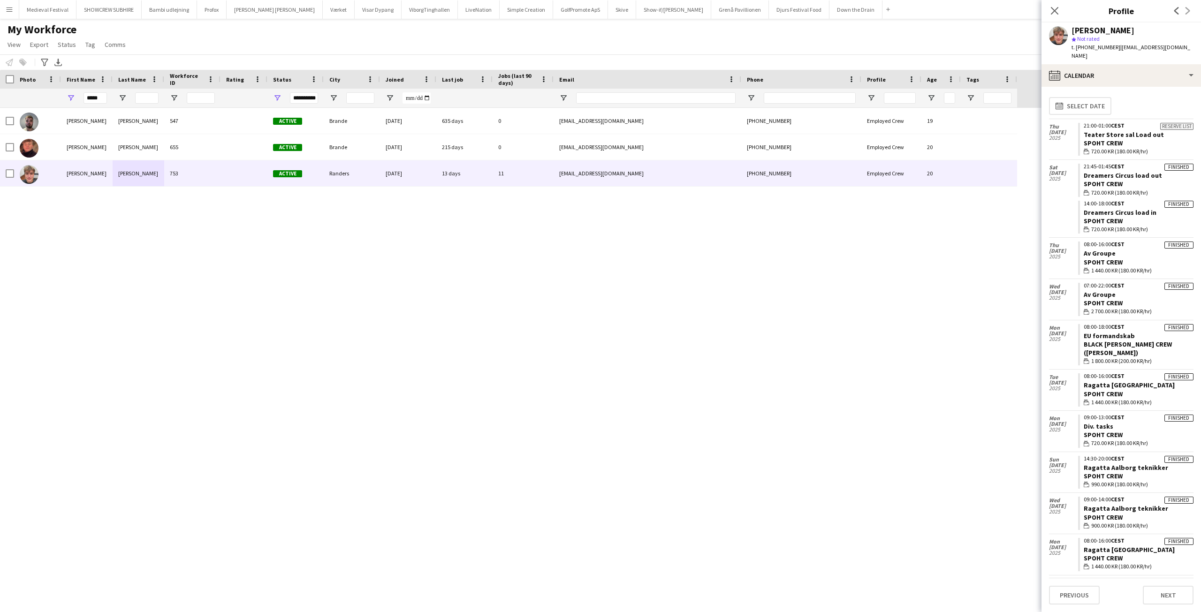
scroll to position [0, 0]
click at [1113, 333] on link "EU formandskab" at bounding box center [1108, 337] width 51 height 8
click at [1102, 291] on link "Av Groupe" at bounding box center [1099, 295] width 32 height 8
drag, startPoint x: 1140, startPoint y: 52, endPoint x: 1168, endPoint y: 52, distance: 27.7
click at [1169, 52] on div "Lukas Wiemert star Not rated t. +4521337804 | l.wiemert05@gmail.com" at bounding box center [1120, 44] width 159 height 42
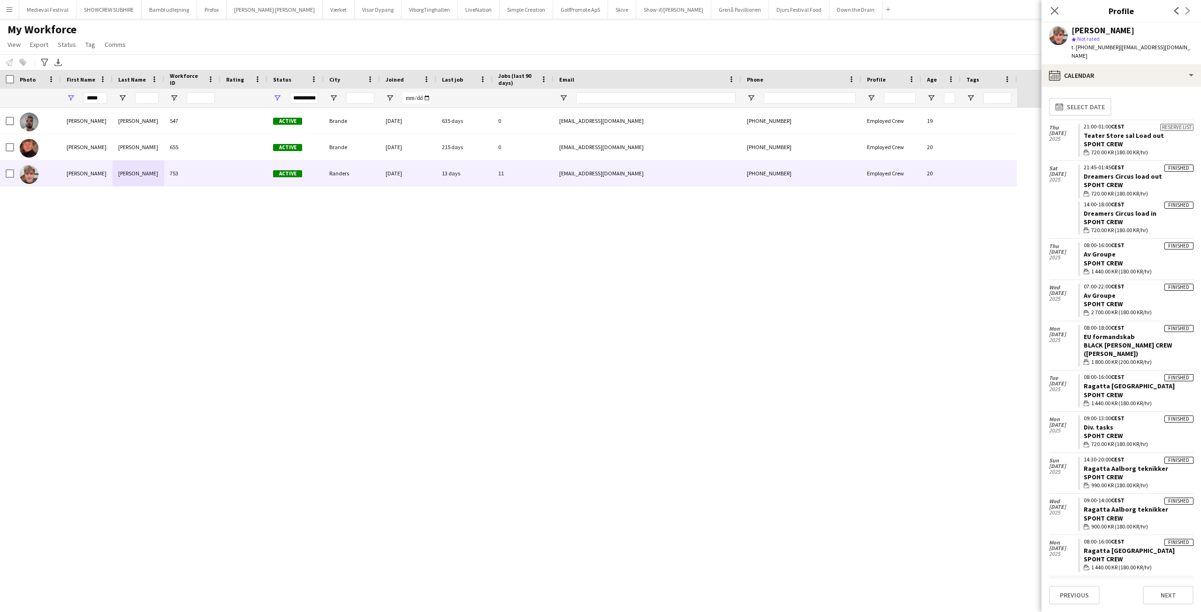
drag, startPoint x: 1170, startPoint y: 47, endPoint x: 1109, endPoint y: 46, distance: 60.5
click at [1109, 46] on div "Lukas Wiemert star Not rated t. +4521337804 | l.wiemert05@gmail.com" at bounding box center [1120, 44] width 159 height 42
click at [1174, 46] on div "Lukas Wiemert star Not rated t. +4521337804 | l.wiemert05@gmail.com" at bounding box center [1120, 44] width 159 height 42
drag, startPoint x: 1173, startPoint y: 46, endPoint x: 1111, endPoint y: 46, distance: 61.9
click at [1111, 46] on div "Lukas Wiemert star Not rated t. +4521337804 | l.wiemert05@gmail.com" at bounding box center [1120, 44] width 159 height 42
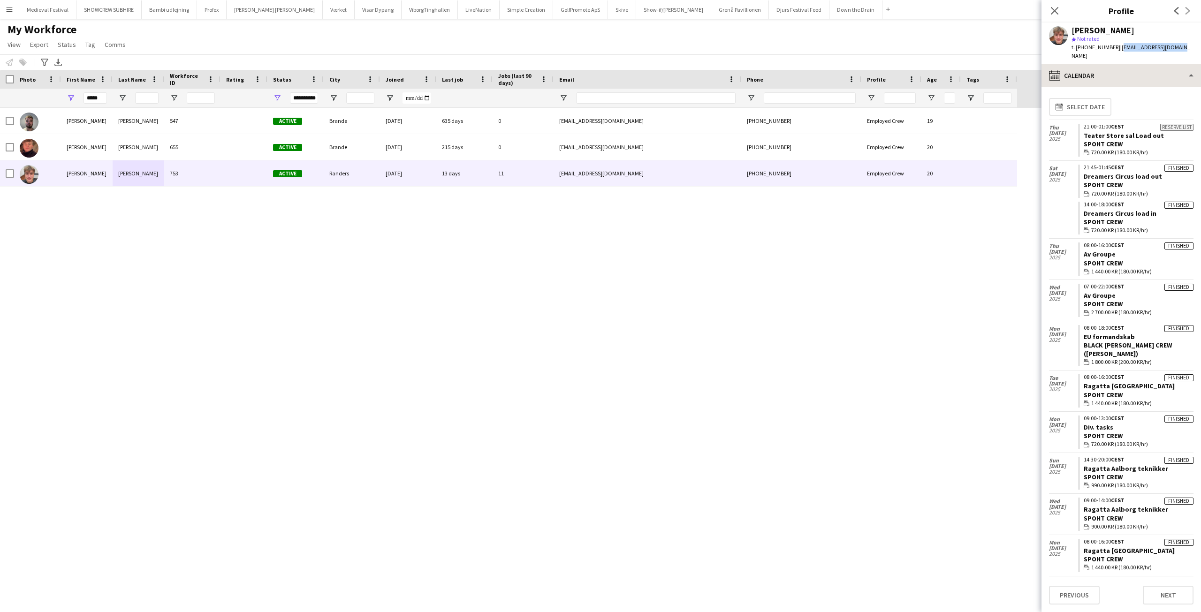
copy span "l.wiemert05@gmail.com"
click at [13, 14] on button "Menu" at bounding box center [9, 9] width 19 height 19
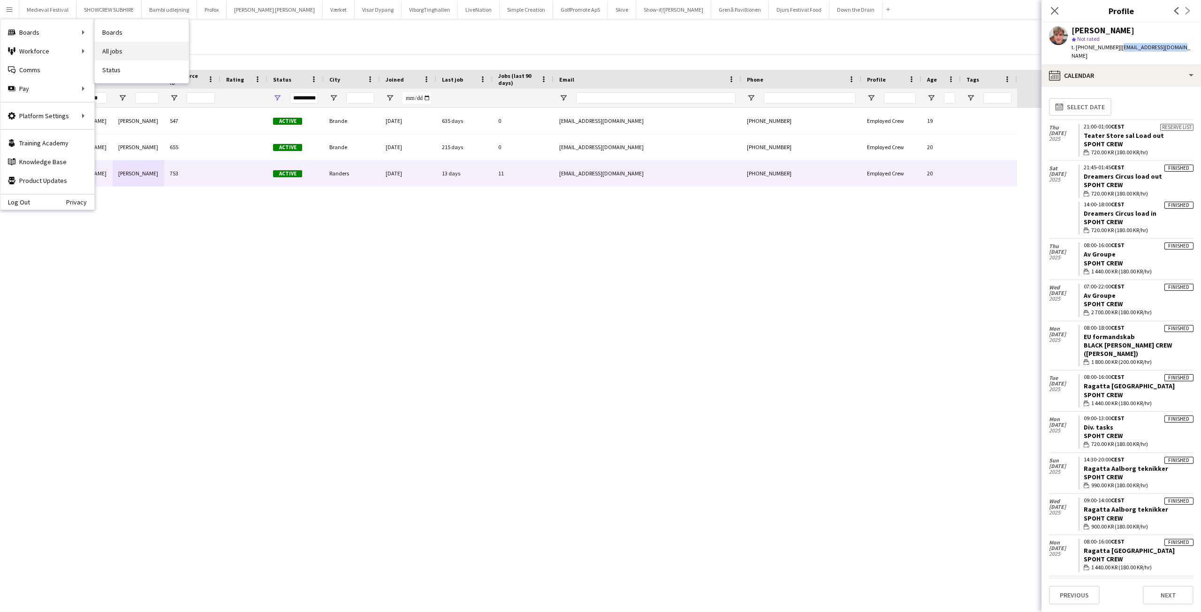
click at [137, 46] on link "All jobs" at bounding box center [142, 51] width 94 height 19
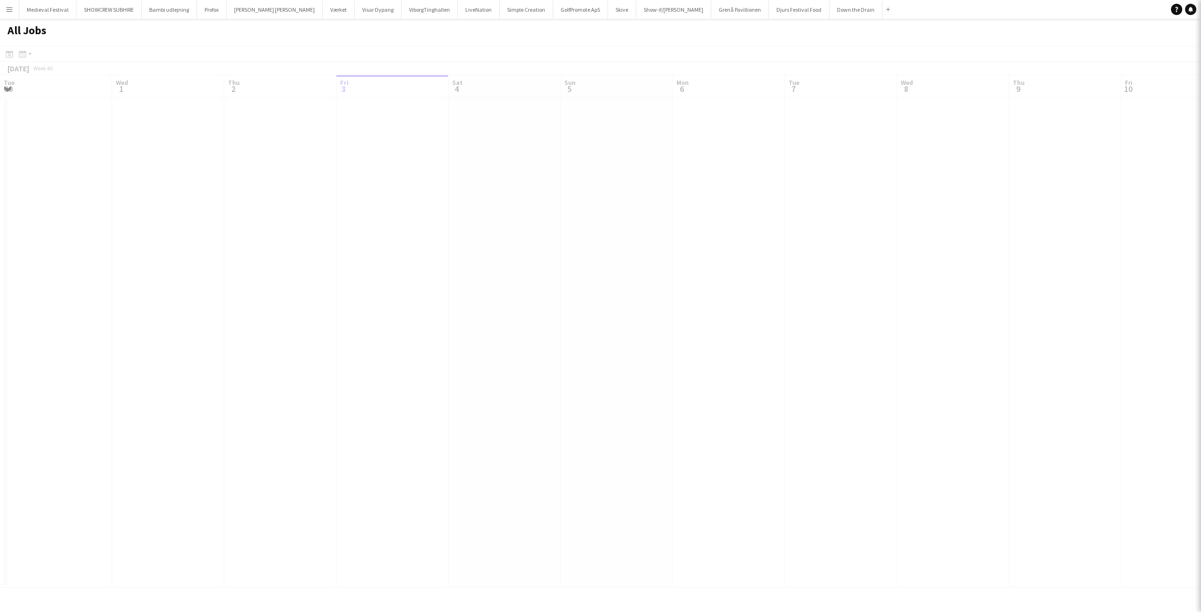
scroll to position [0, 224]
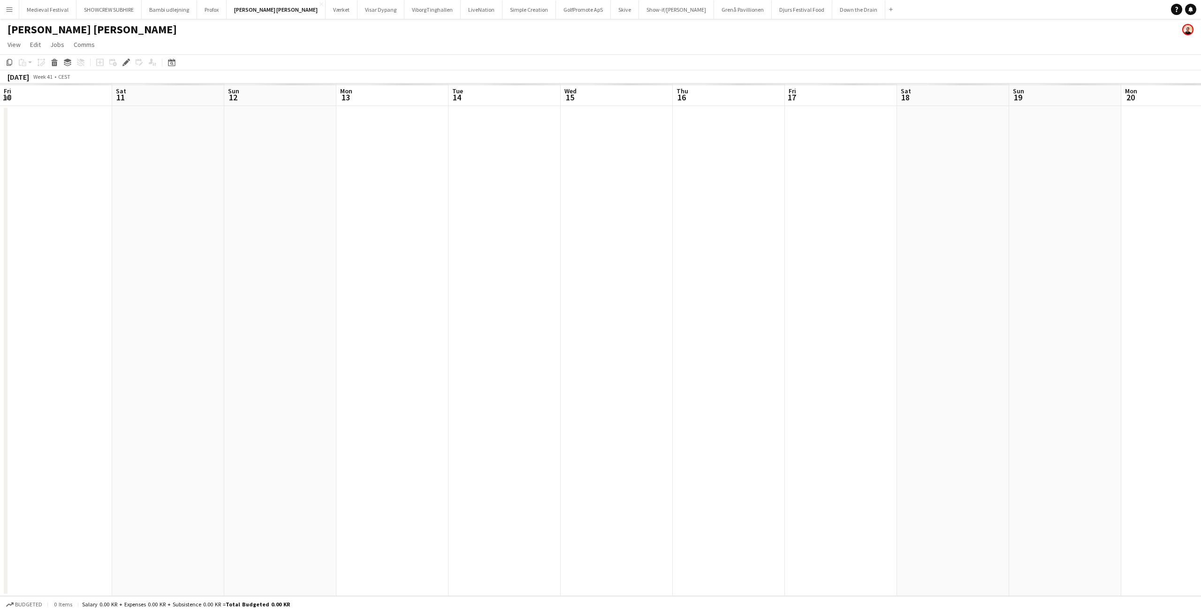
scroll to position [0, 323]
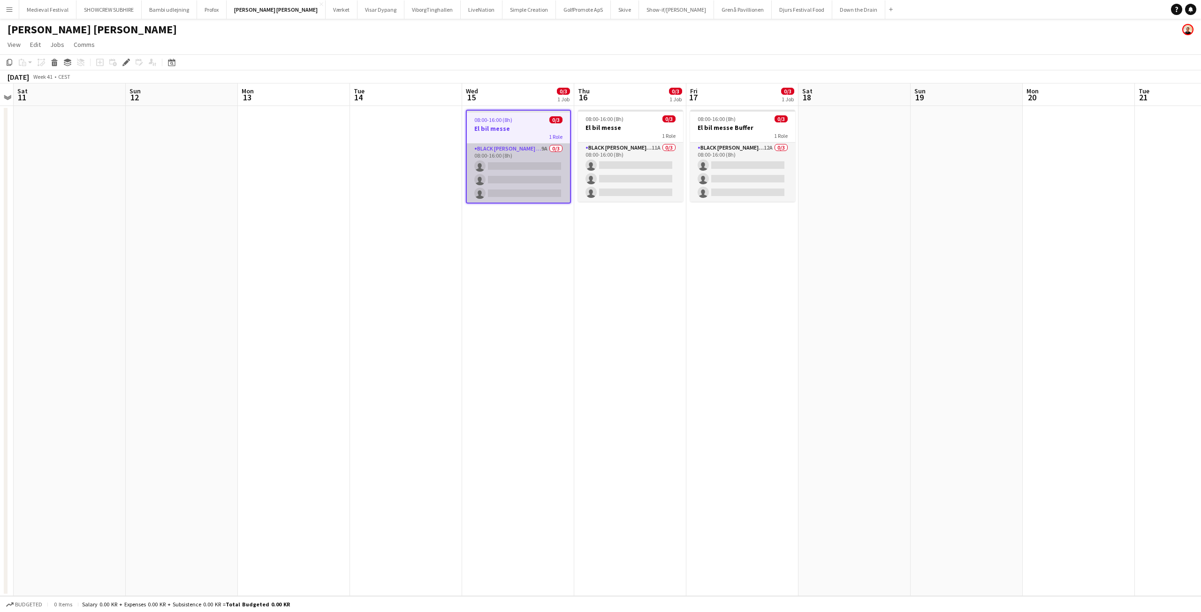
click at [536, 166] on app-card-role "Black Luna Crew (Danny) 9A 0/3 08:00-16:00 (8h) single-neutral-actions single-n…" at bounding box center [518, 173] width 103 height 59
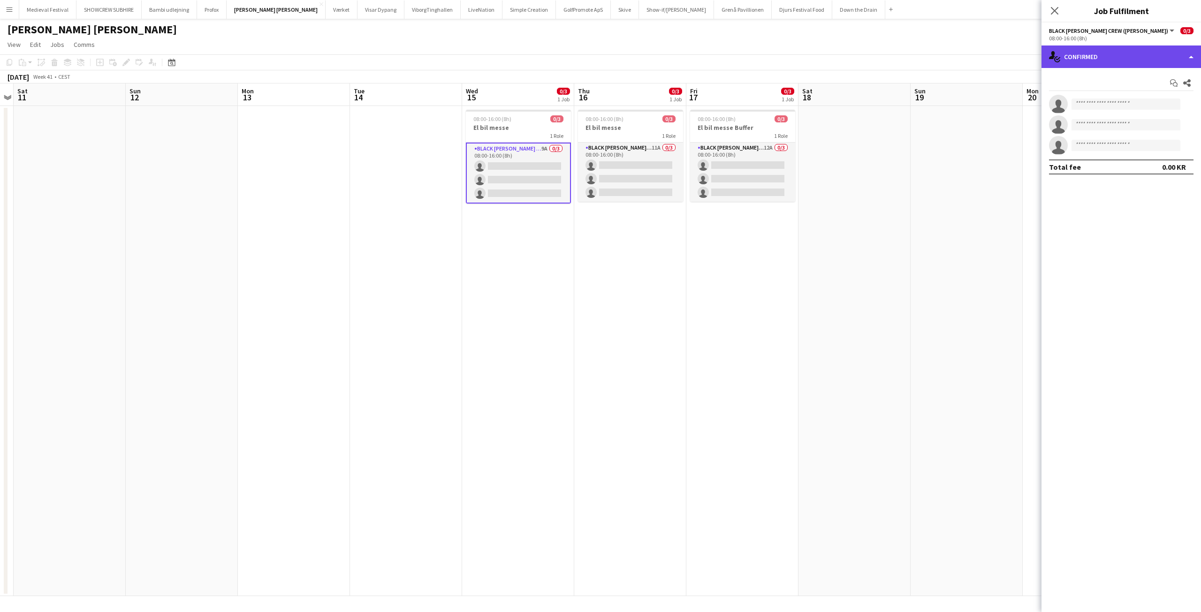
click at [1132, 53] on div "single-neutral-actions-check-2 Confirmed" at bounding box center [1120, 56] width 159 height 23
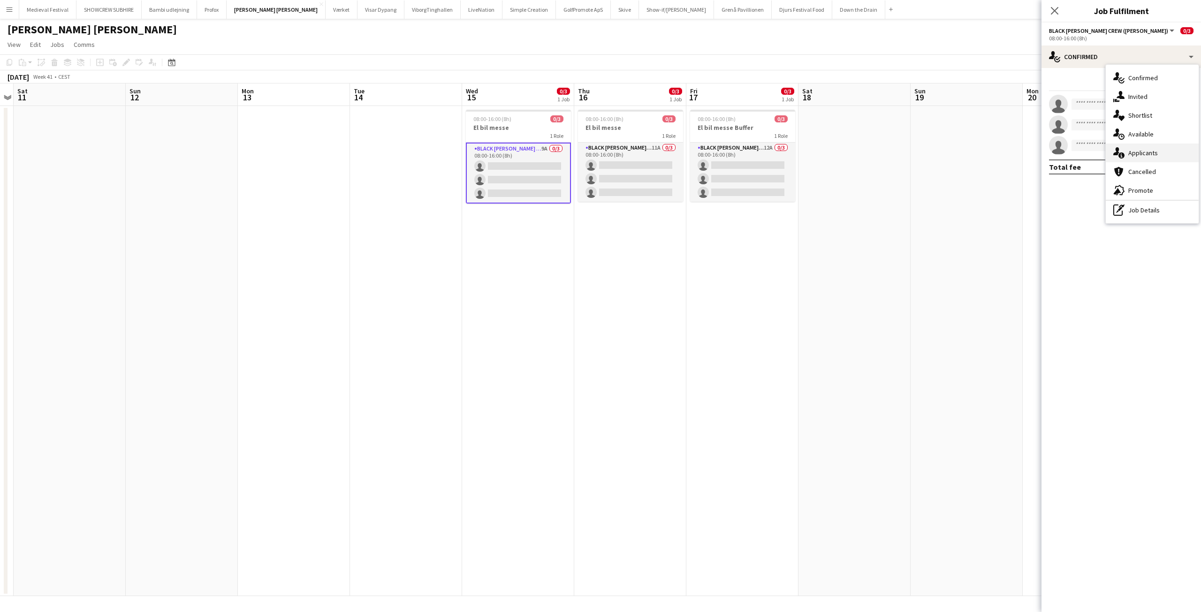
click at [1138, 151] on span "Applicants" at bounding box center [1143, 153] width 30 height 8
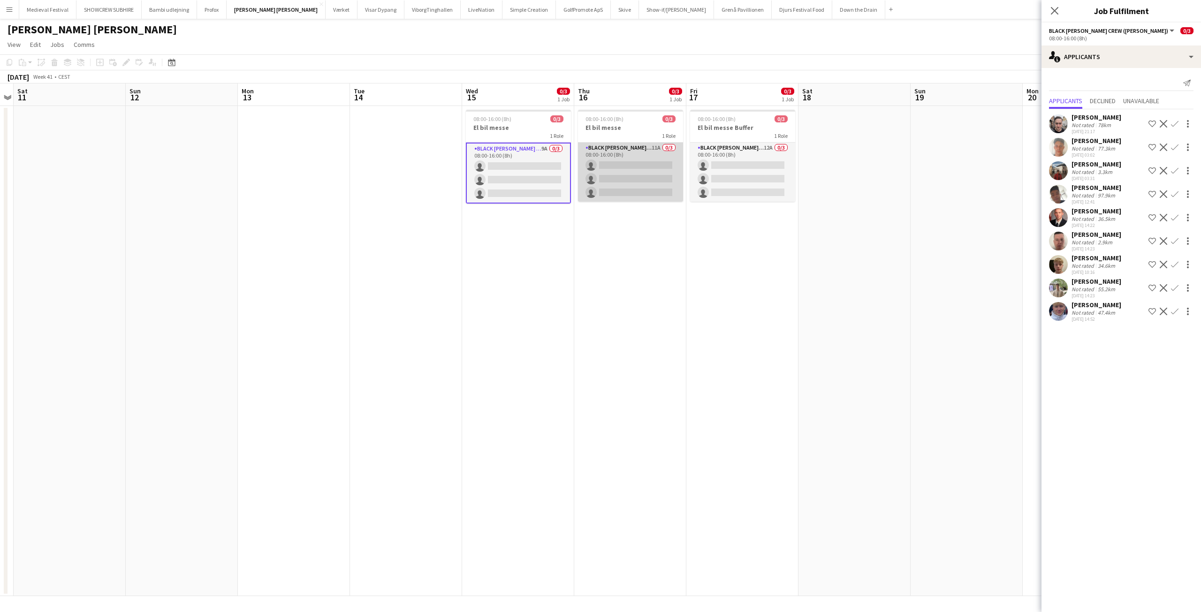
click at [644, 172] on app-card-role "Black Luna Crew (Danny) 11A 0/3 08:00-16:00 (8h) single-neutral-actions single-…" at bounding box center [630, 172] width 105 height 59
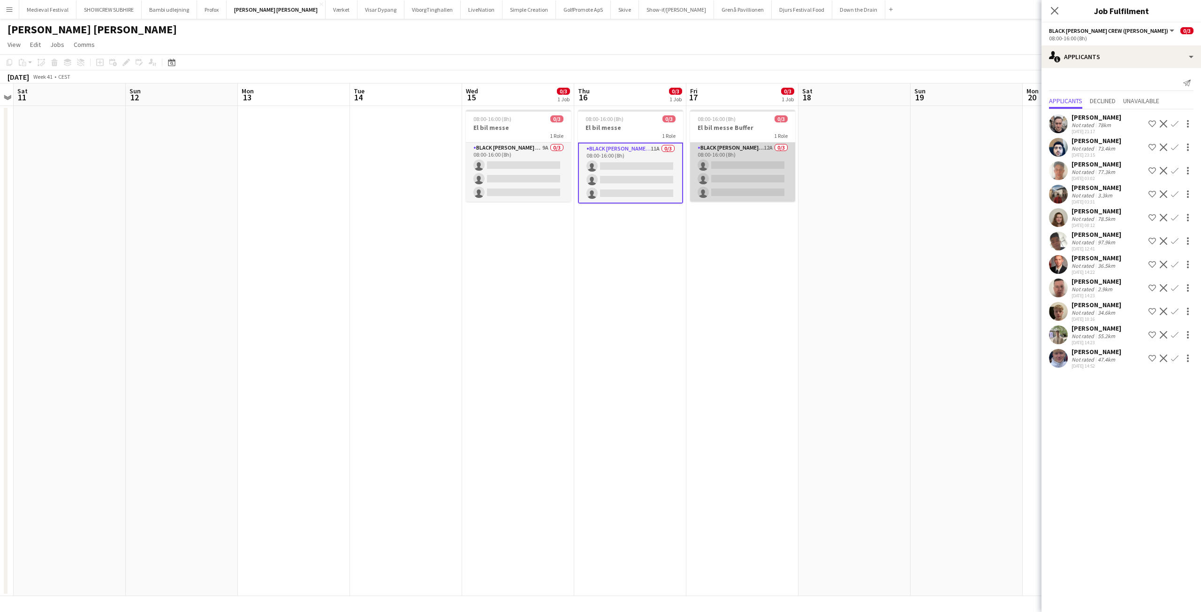
click at [715, 169] on app-card-role "Black Luna Crew (Danny) 12A 0/3 08:00-16:00 (8h) single-neutral-actions single-…" at bounding box center [742, 172] width 105 height 59
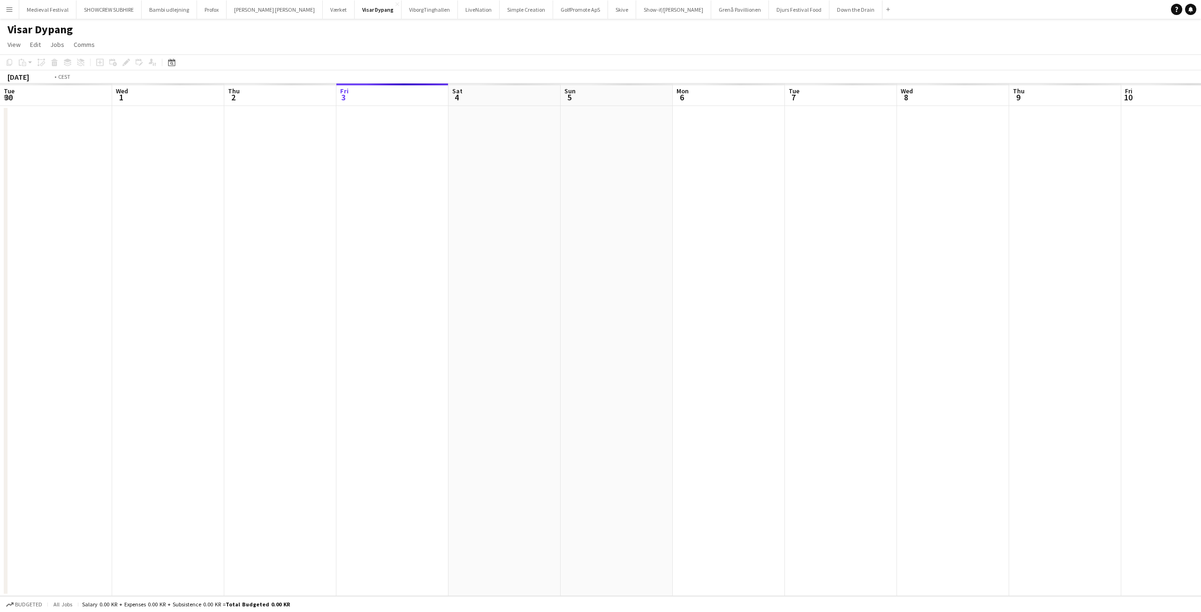
scroll to position [0, 323]
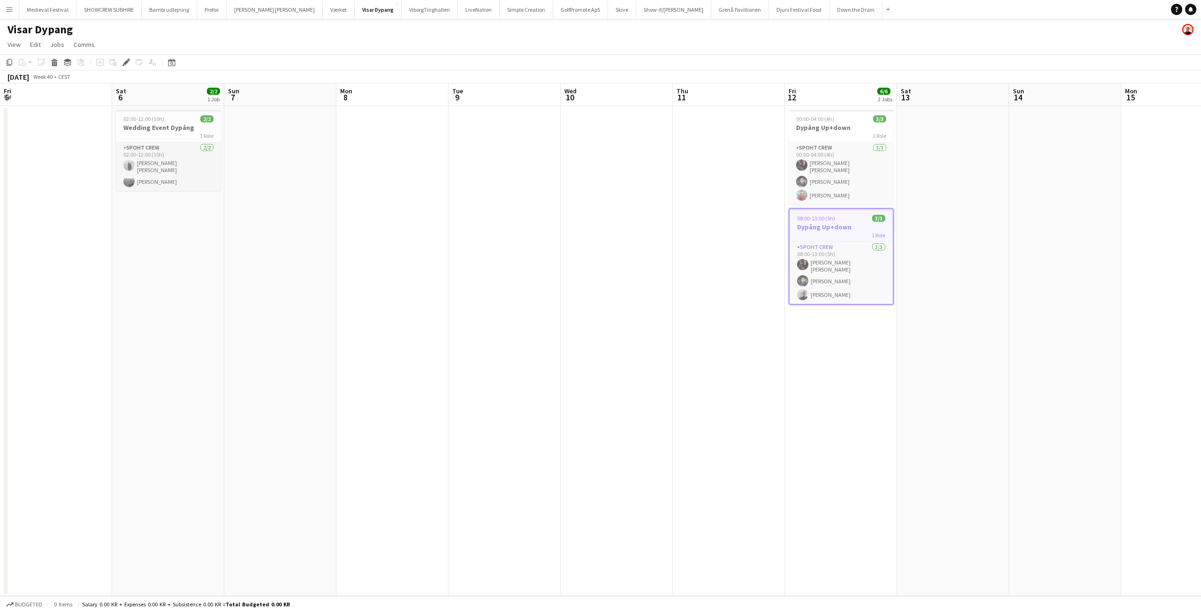
scroll to position [0, 323]
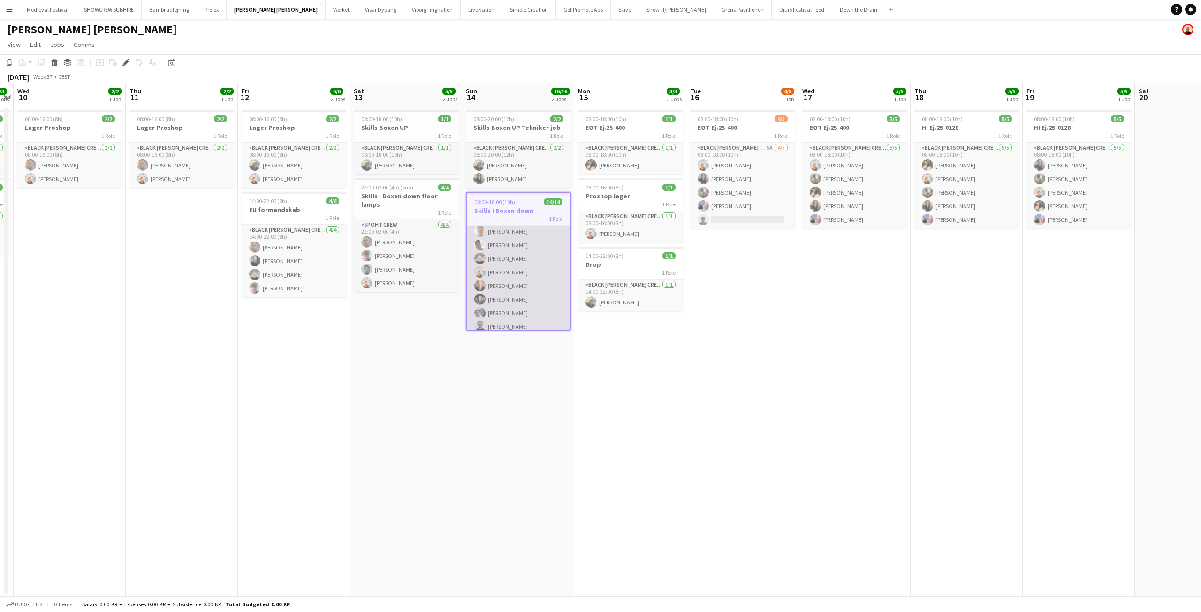
scroll to position [105, 0]
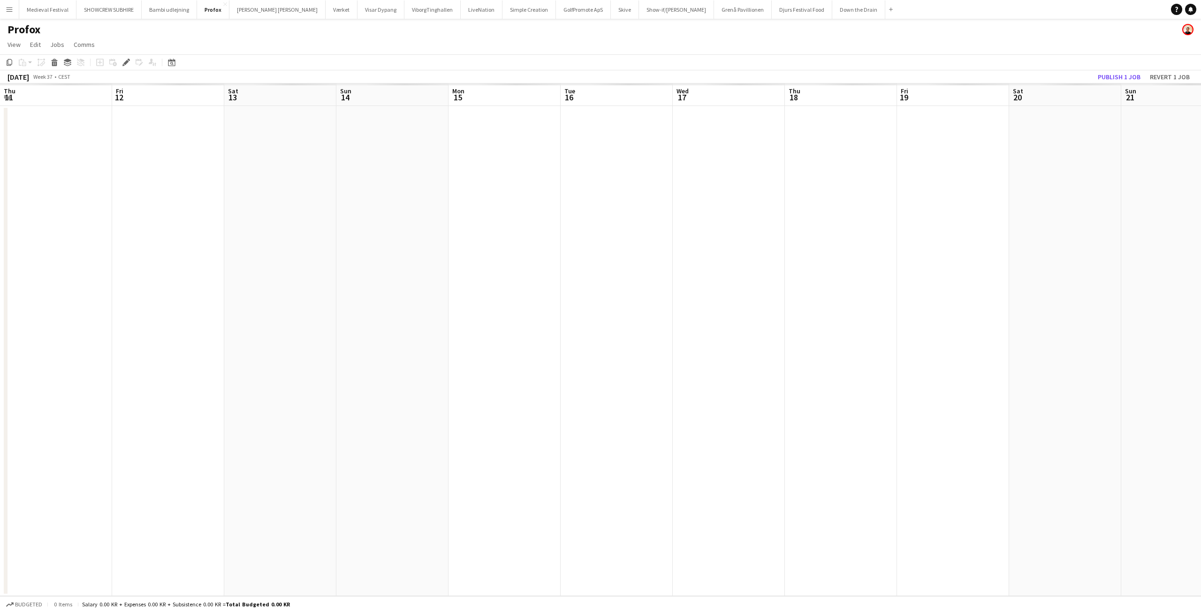
scroll to position [0, 323]
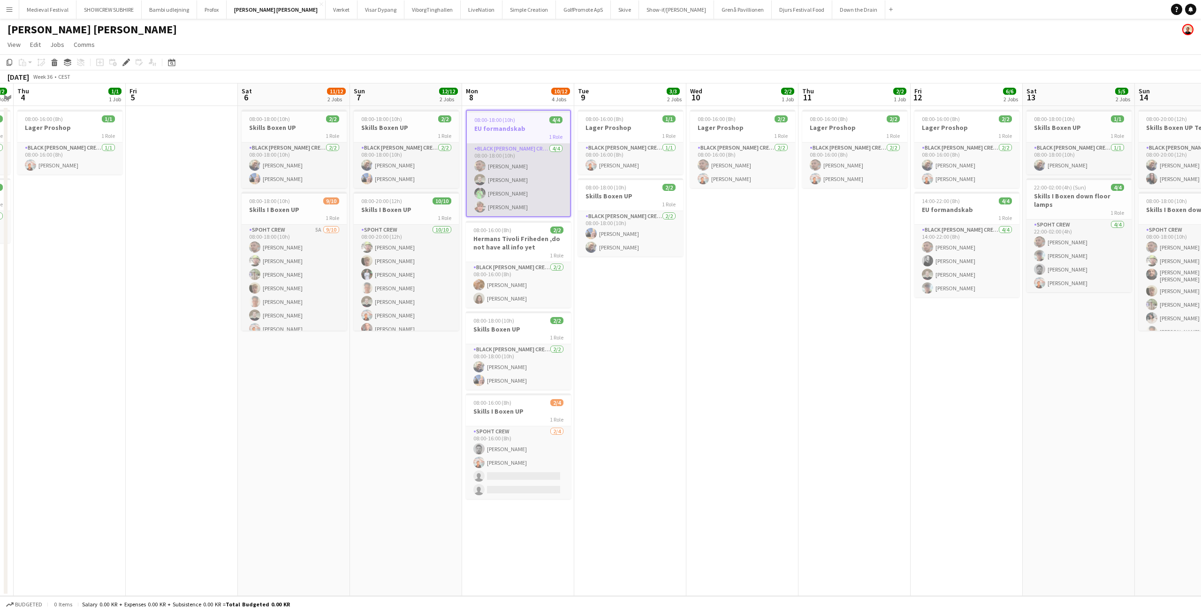
click at [508, 195] on app-card-role "Black [PERSON_NAME] Crew ([PERSON_NAME]) [DATE] 08:00-18:00 (10h) [PERSON_NAME]…" at bounding box center [518, 180] width 103 height 73
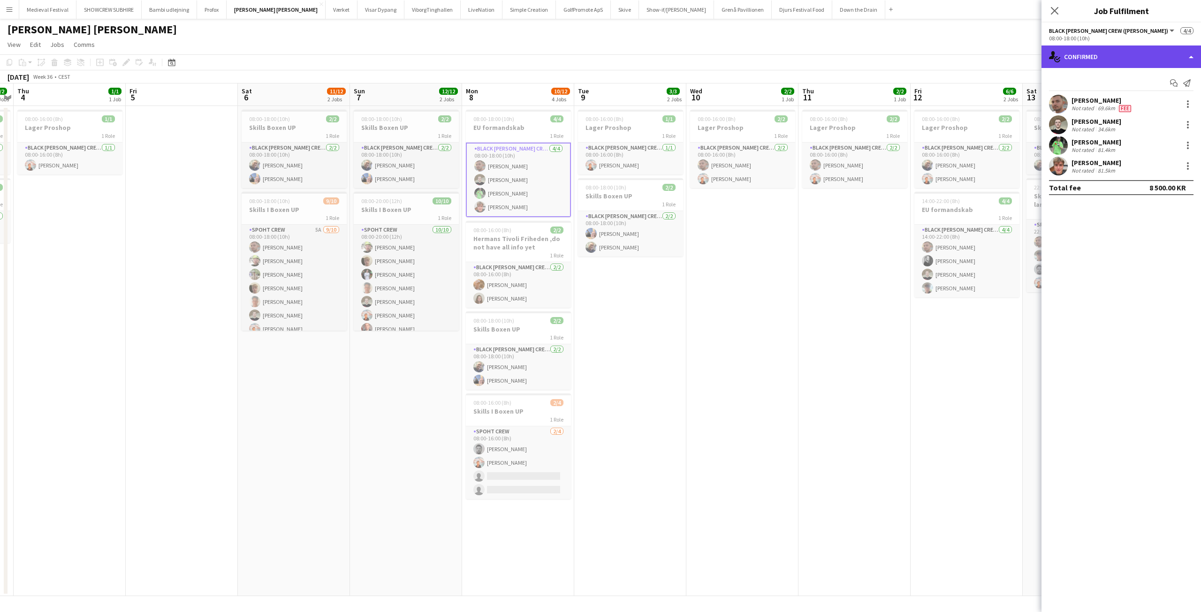
click at [1119, 50] on div "single-neutral-actions-check-2 Confirmed" at bounding box center [1120, 56] width 159 height 23
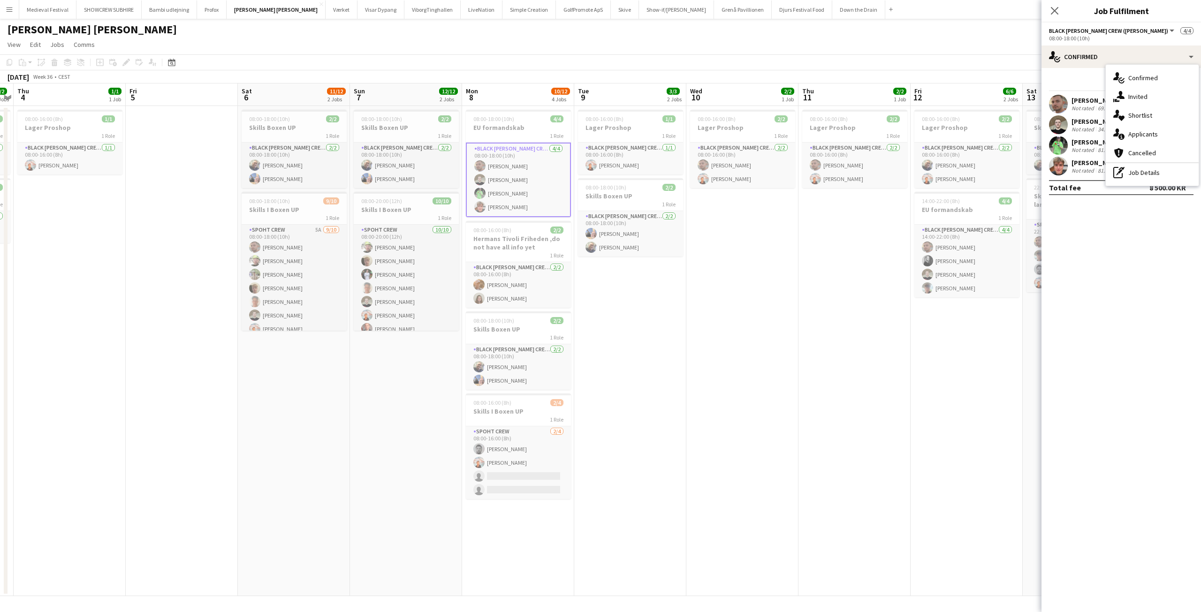
click at [829, 289] on app-date-cell "08:00-16:00 (8h) 2/2 Lager Proshop 1 Role Black [PERSON_NAME] Crew ([PERSON_NAM…" at bounding box center [854, 351] width 112 height 490
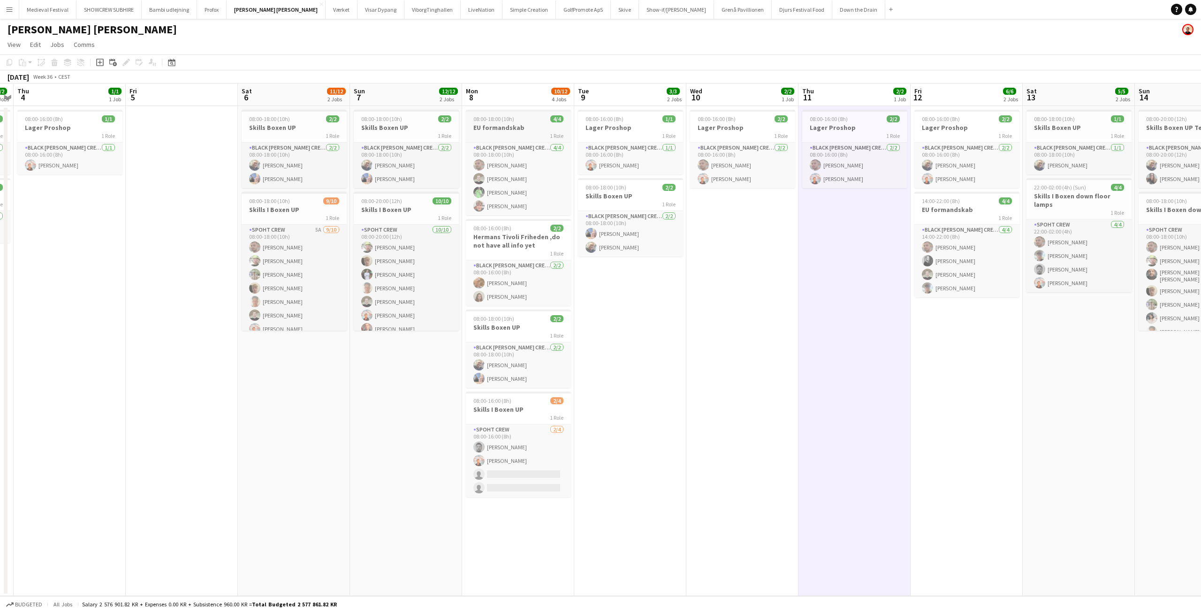
click at [530, 126] on h3 "EU formandskab" at bounding box center [518, 127] width 105 height 8
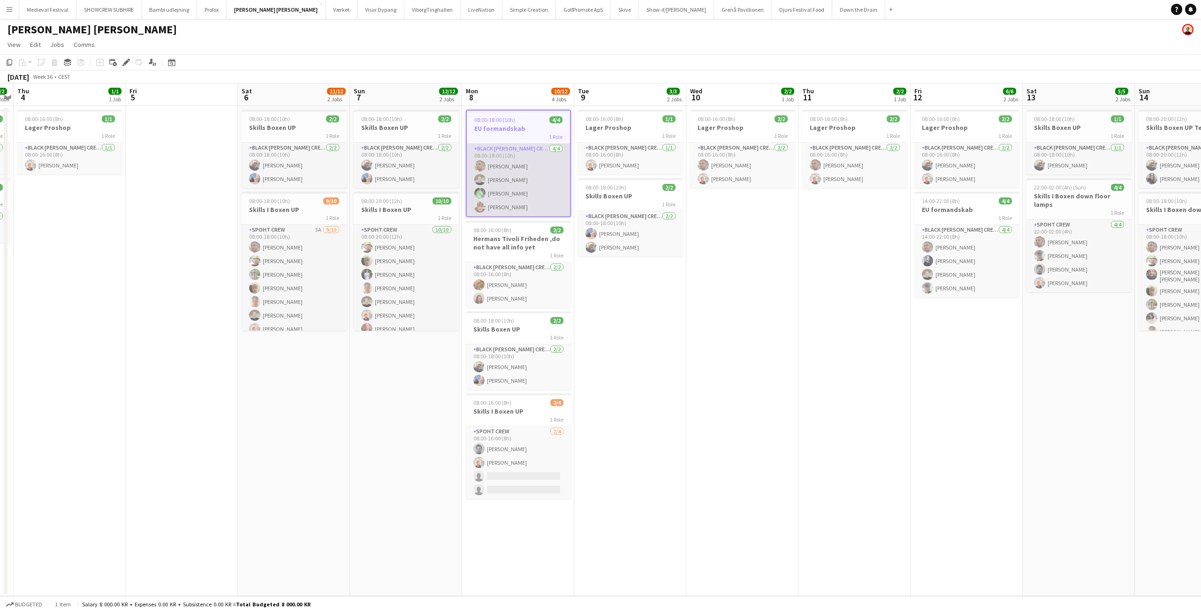
click at [507, 167] on app-card-role "Black [PERSON_NAME] Crew ([PERSON_NAME]) [DATE] 08:00-18:00 (10h) [PERSON_NAME]…" at bounding box center [518, 180] width 103 height 73
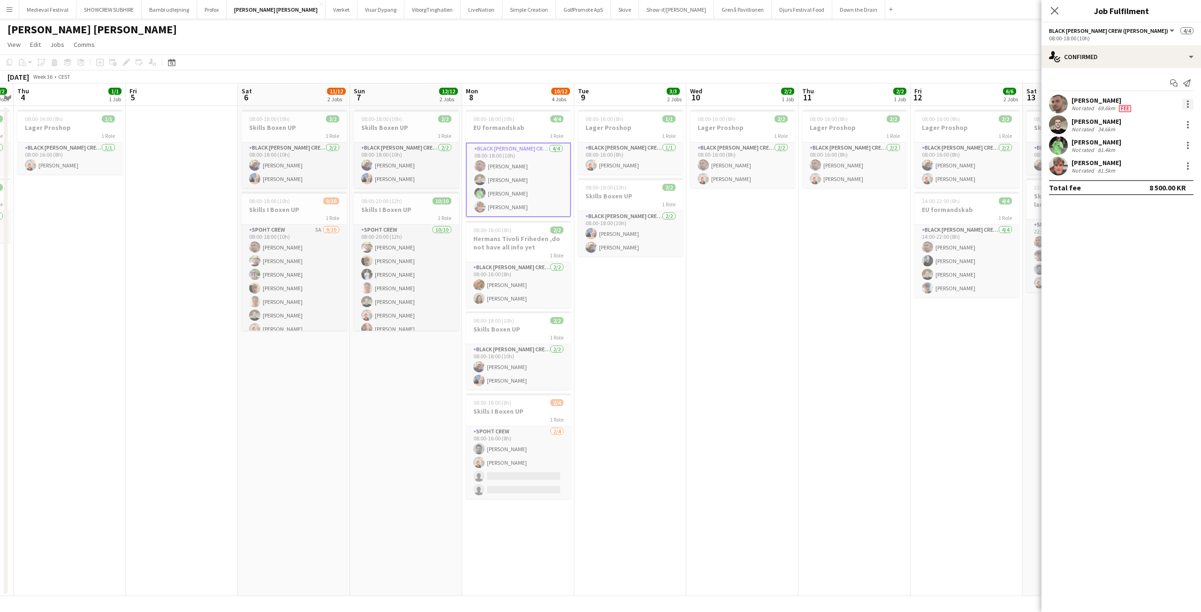
click at [1189, 106] on div at bounding box center [1187, 103] width 11 height 11
drag, startPoint x: 833, startPoint y: 326, endPoint x: 825, endPoint y: 301, distance: 26.3
click at [832, 325] on div at bounding box center [600, 306] width 1201 height 612
click at [514, 176] on app-card-role "Black [PERSON_NAME] Crew ([PERSON_NAME]) [DATE] 08:00-18:00 (10h) [PERSON_NAME]…" at bounding box center [518, 180] width 105 height 75
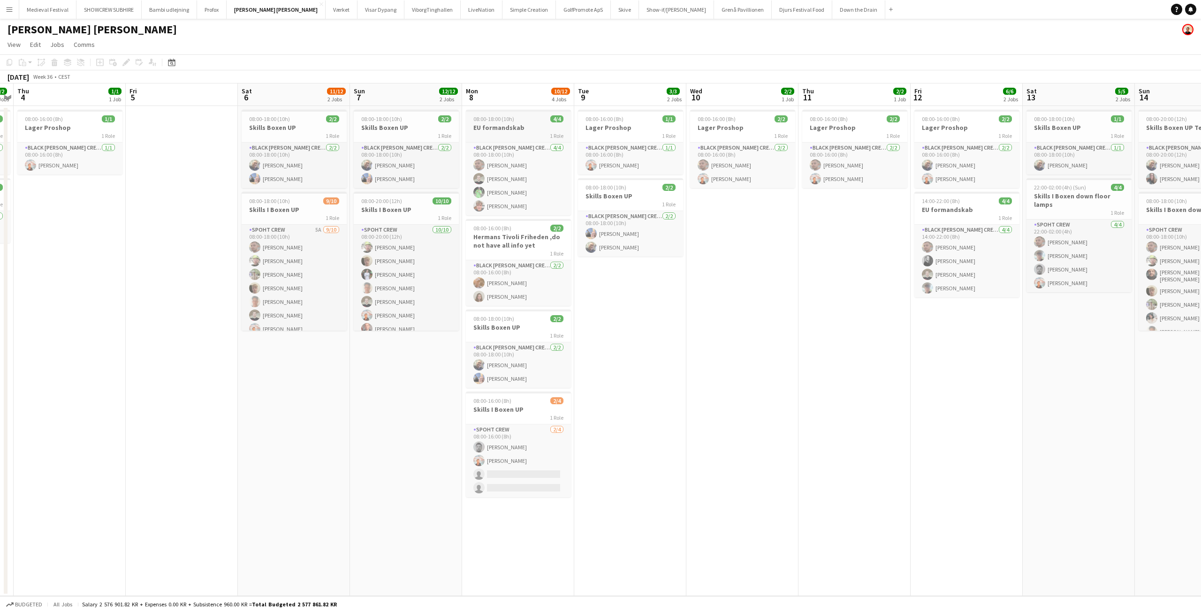
click at [522, 128] on h3 "EU formandskab" at bounding box center [518, 127] width 105 height 8
click at [8, 6] on app-icon "Menu" at bounding box center [10, 10] width 8 height 8
click at [116, 93] on link "Approvals" at bounding box center [142, 88] width 94 height 19
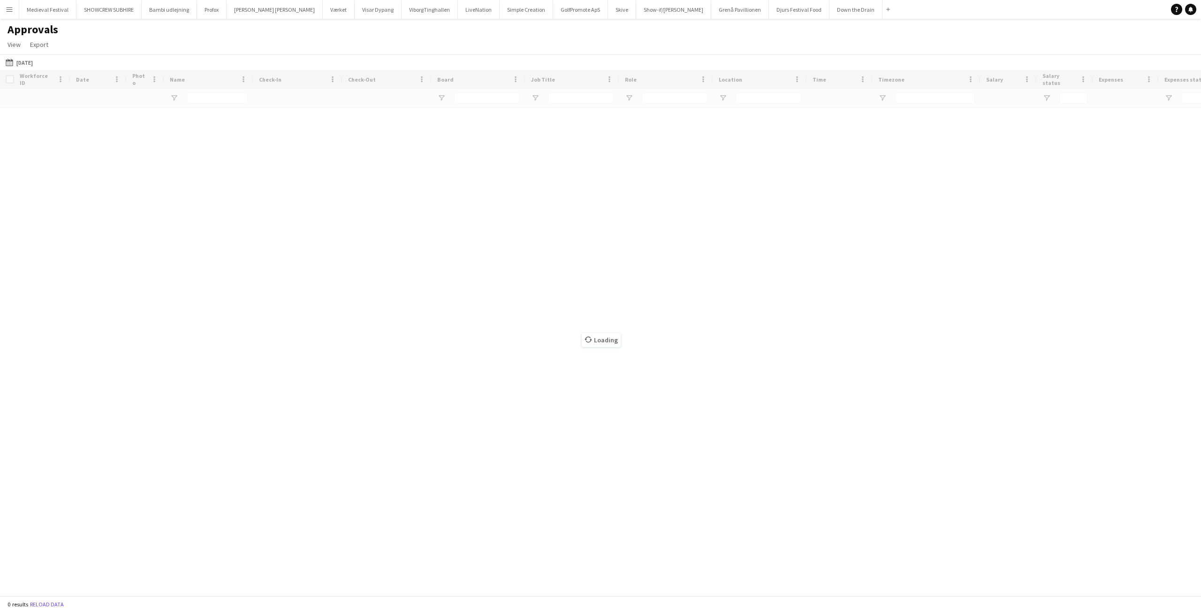
type input "****"
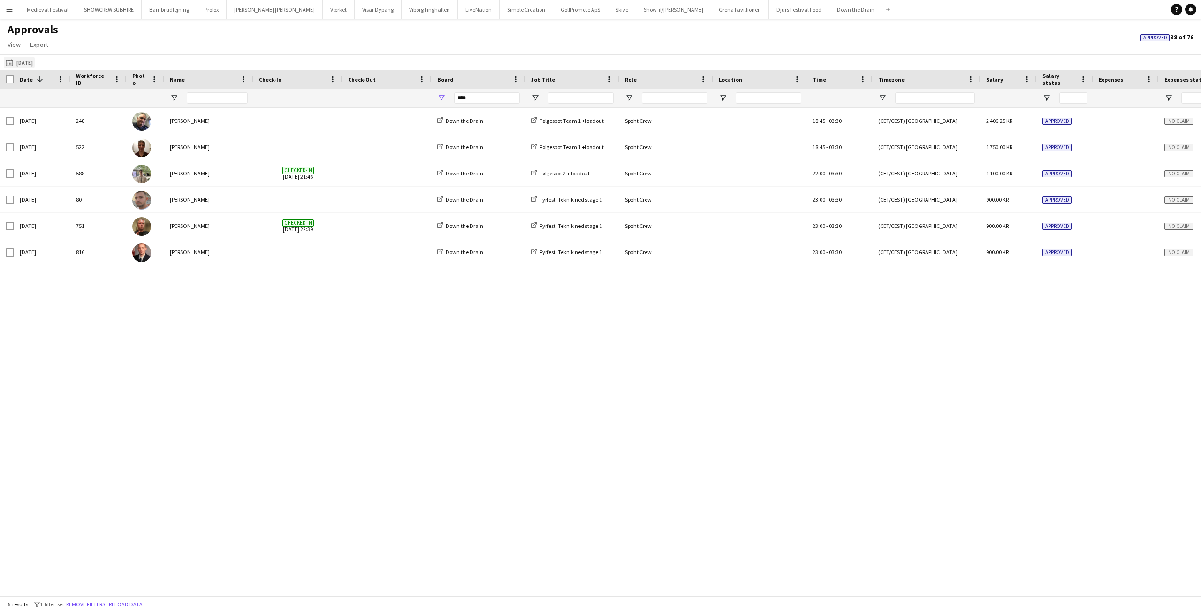
click at [13, 66] on app-icon "30-08-2025" at bounding box center [11, 63] width 11 height 8
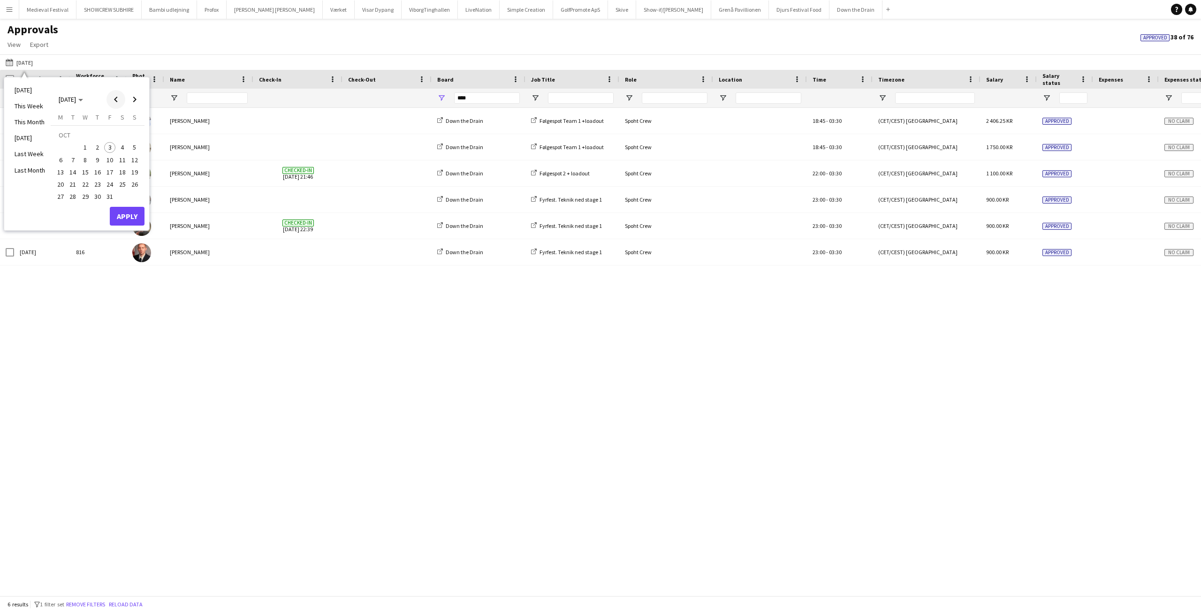
click at [118, 98] on span "Previous month" at bounding box center [115, 99] width 19 height 19
click at [59, 159] on span "8" at bounding box center [60, 159] width 11 height 11
click at [118, 212] on button "Apply" at bounding box center [127, 216] width 35 height 19
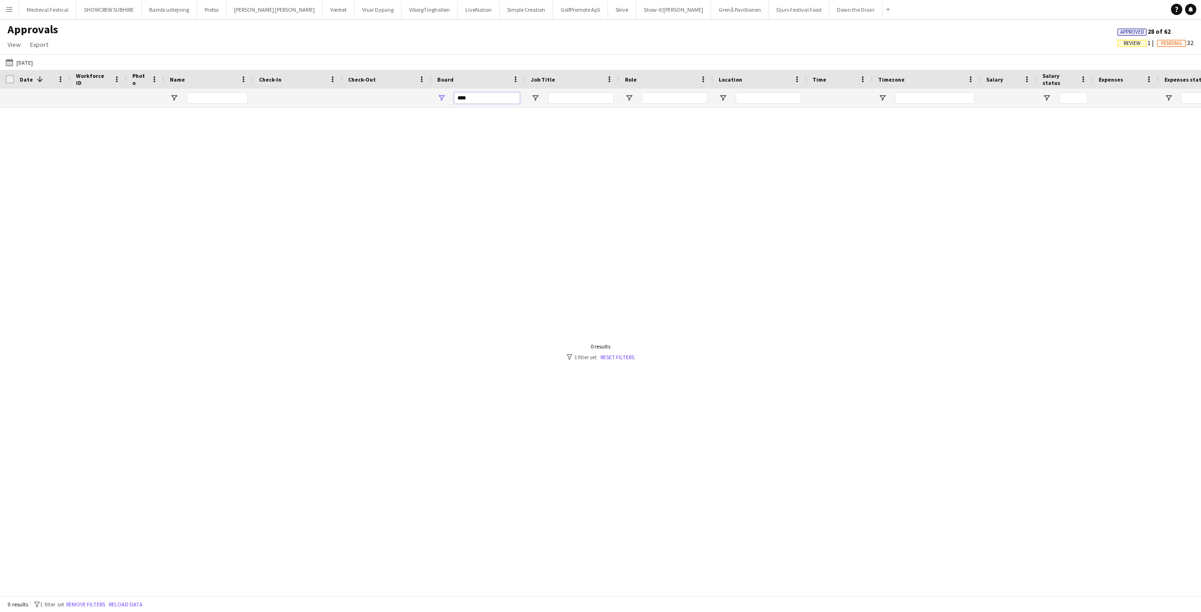
drag, startPoint x: 479, startPoint y: 103, endPoint x: 395, endPoint y: 101, distance: 83.5
click at [409, 103] on div "****" at bounding box center [851, 98] width 1703 height 19
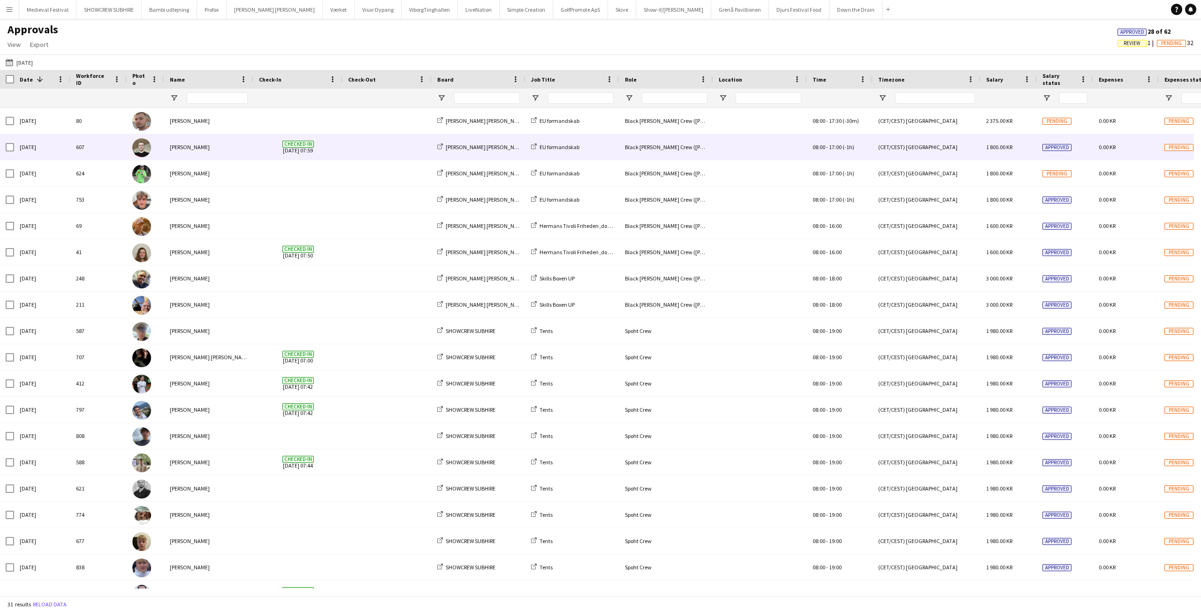
click at [363, 145] on span at bounding box center [387, 147] width 78 height 26
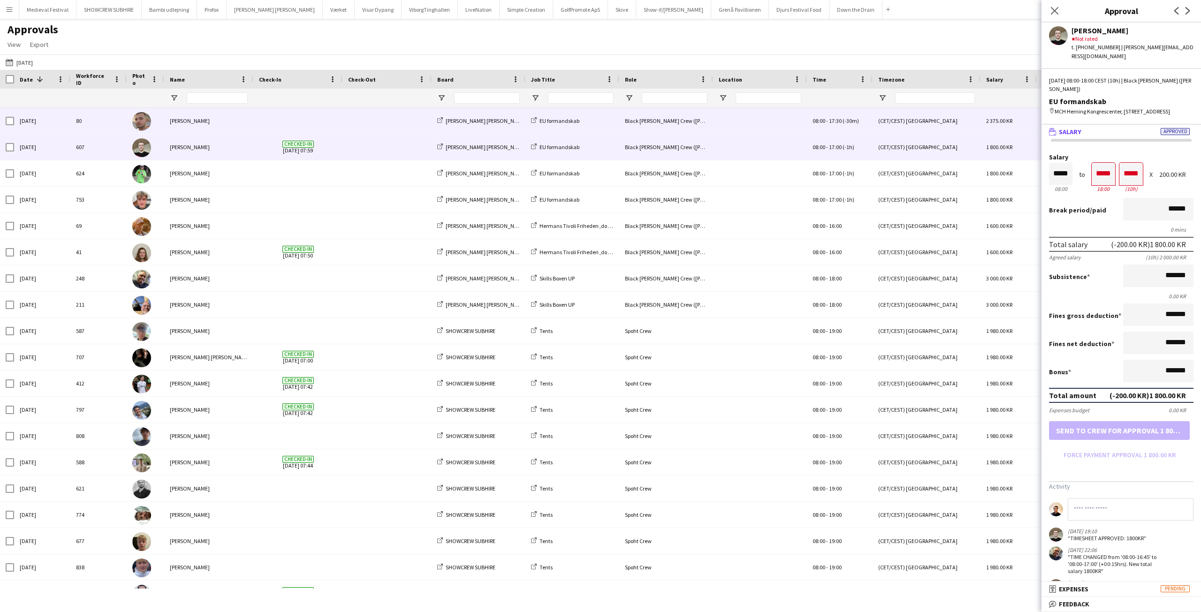
click at [380, 123] on span at bounding box center [387, 121] width 78 height 26
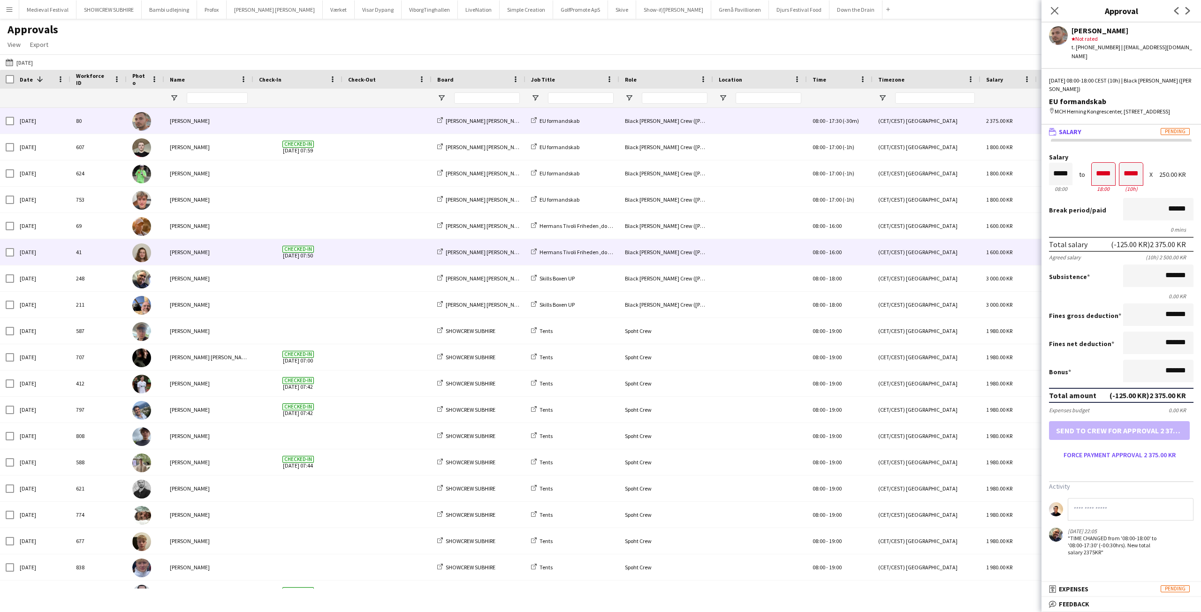
click at [356, 242] on span at bounding box center [387, 252] width 78 height 26
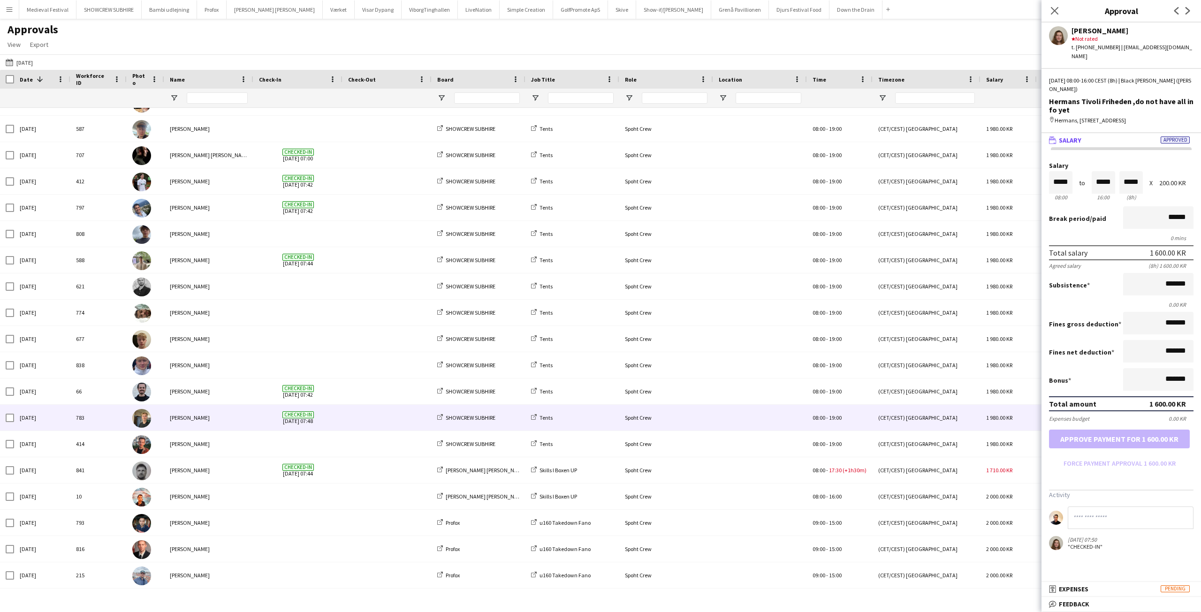
scroll to position [52, 0]
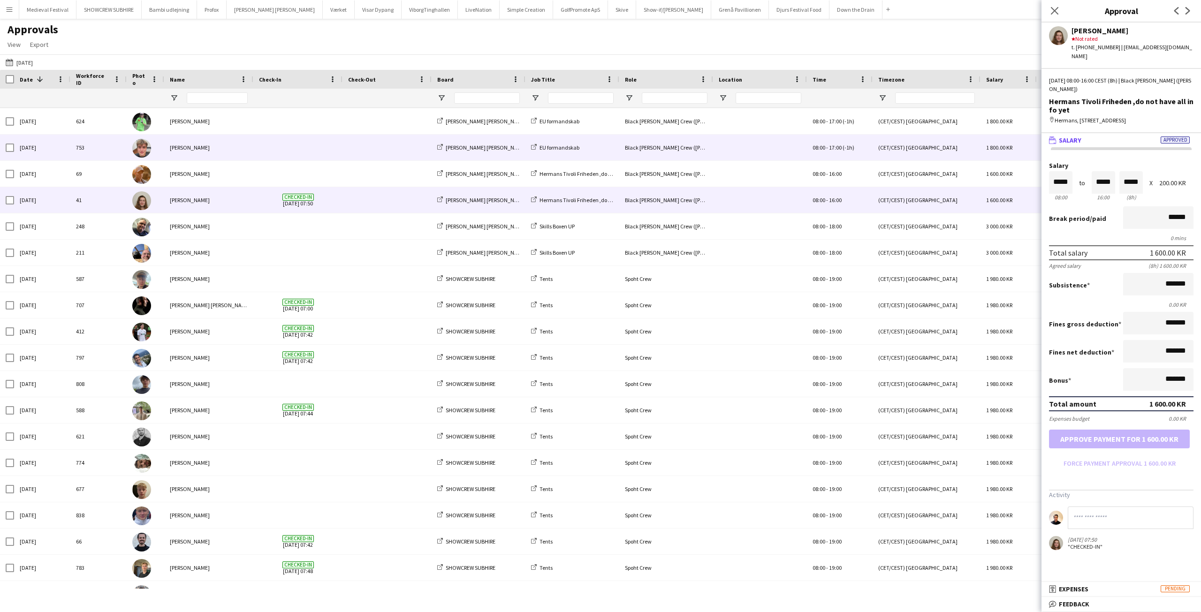
click at [328, 155] on span at bounding box center [298, 148] width 78 height 26
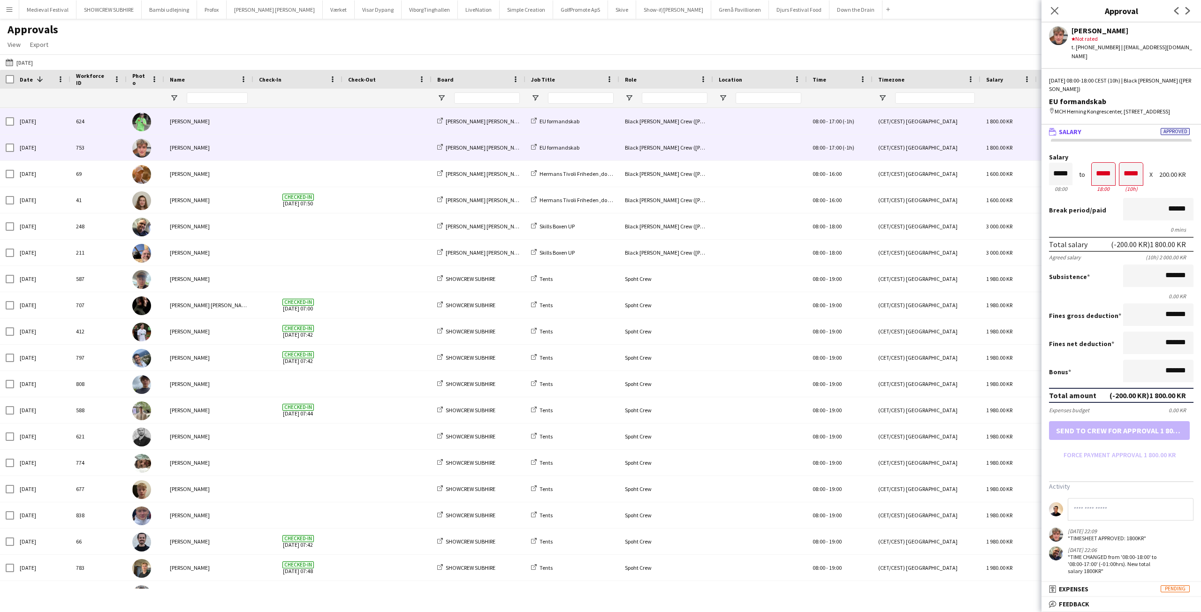
click at [362, 131] on span at bounding box center [387, 121] width 78 height 26
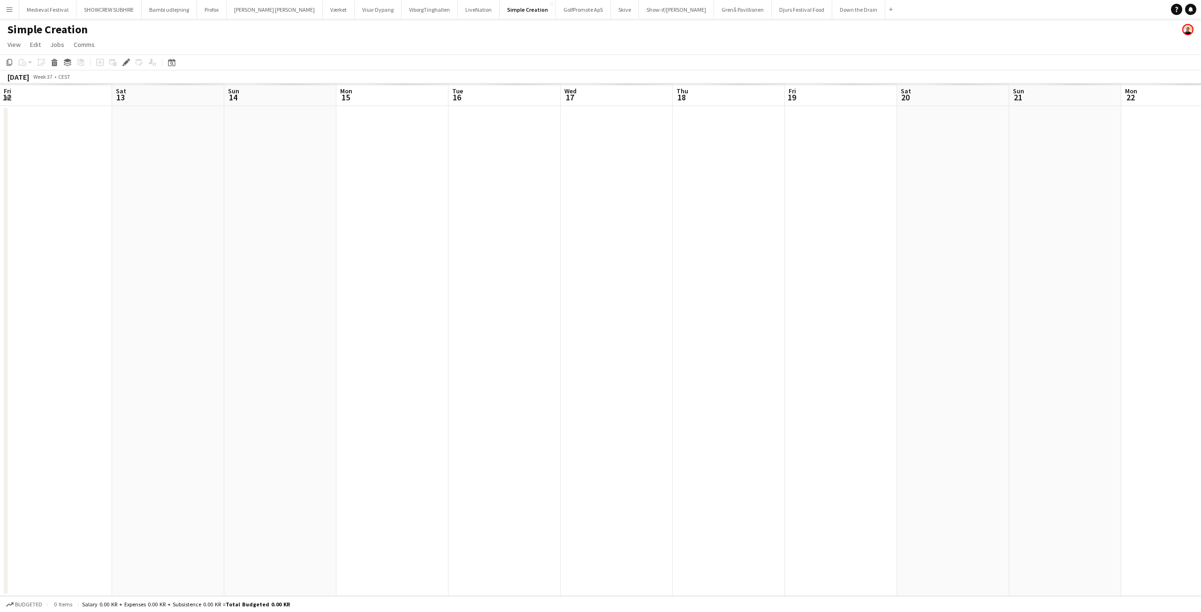
scroll to position [0, 323]
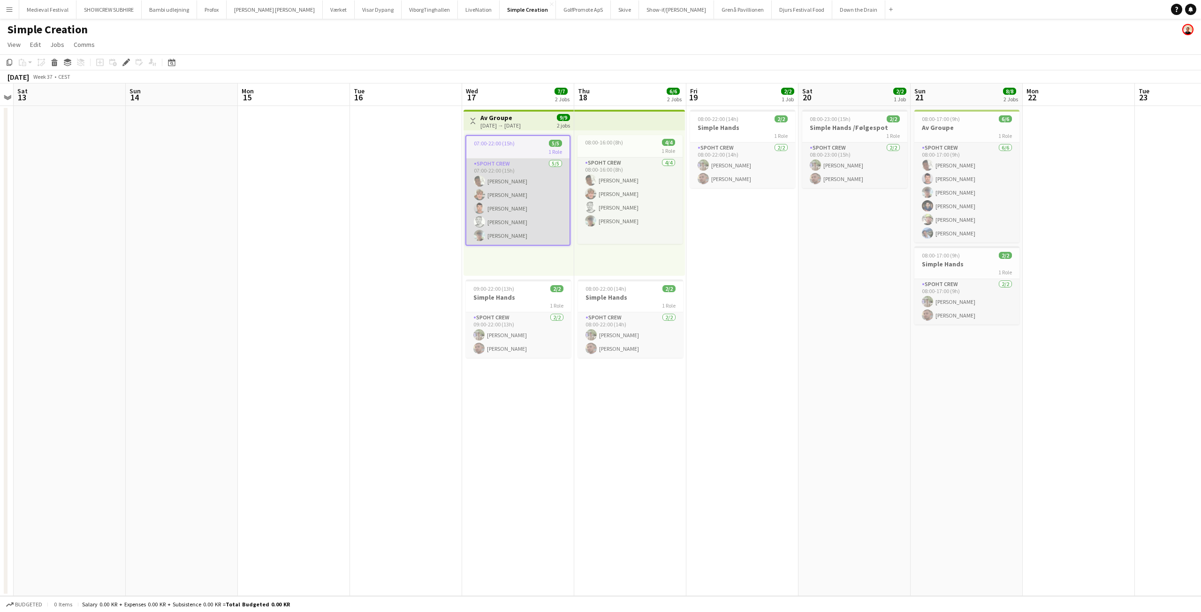
click at [536, 210] on app-card-role "Spoht Crew [DATE] 07:00-22:00 (15h) [PERSON_NAME] [PERSON_NAME] [PERSON_NAME] […" at bounding box center [517, 202] width 103 height 86
